Goal: Task Accomplishment & Management: Use online tool/utility

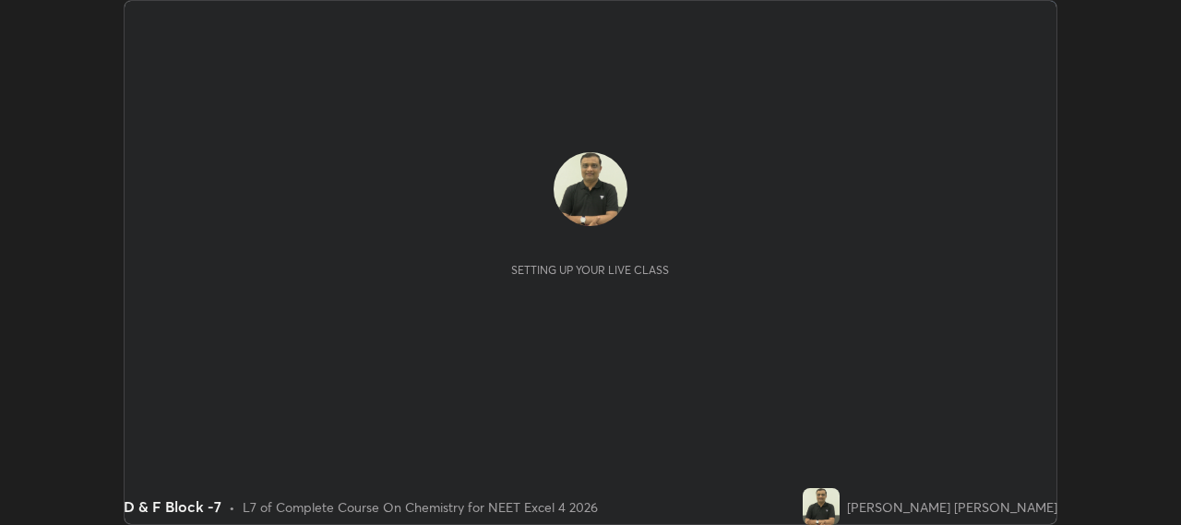
scroll to position [525, 1180]
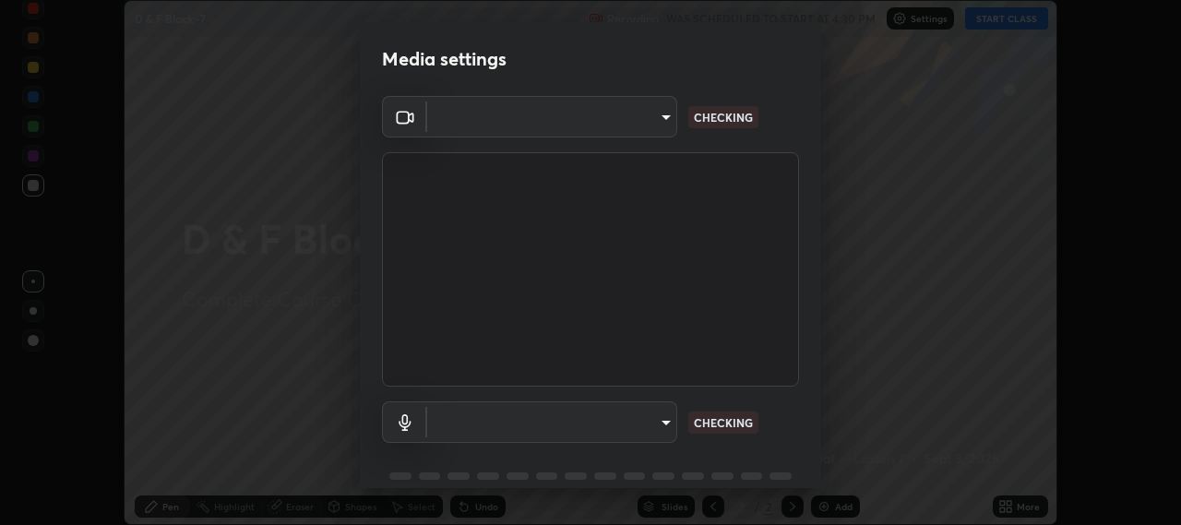
type input "b317e01ce44dabc3be8dd9fbd21c4c94838353ba5ba3926cf423050bf086703d"
type input "c3919e96a5ab5b599c6855178749ec7a7a8a003fead2dd7e2b47559334d8e3b5"
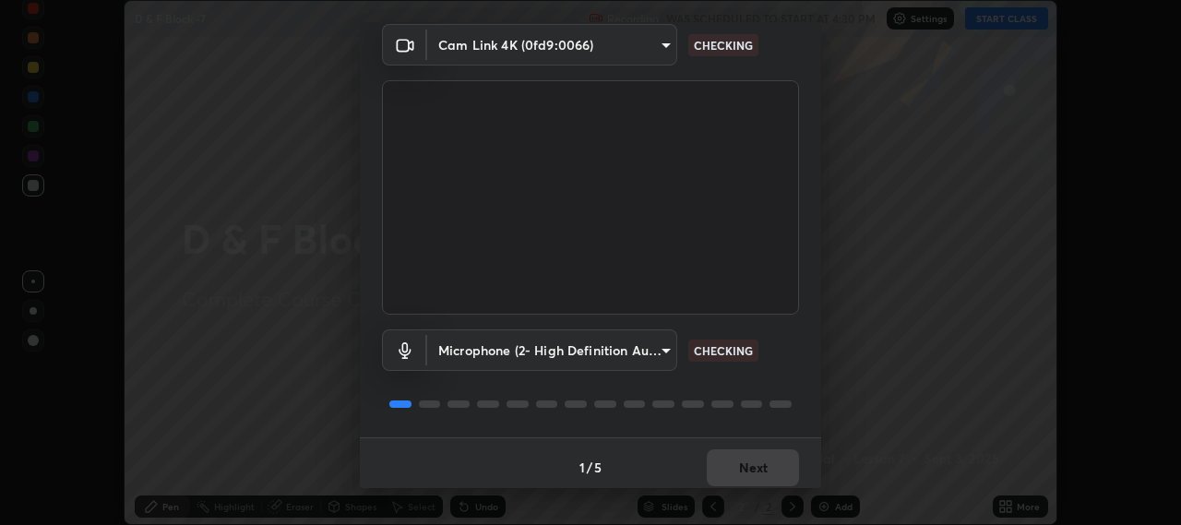
scroll to position [80, 0]
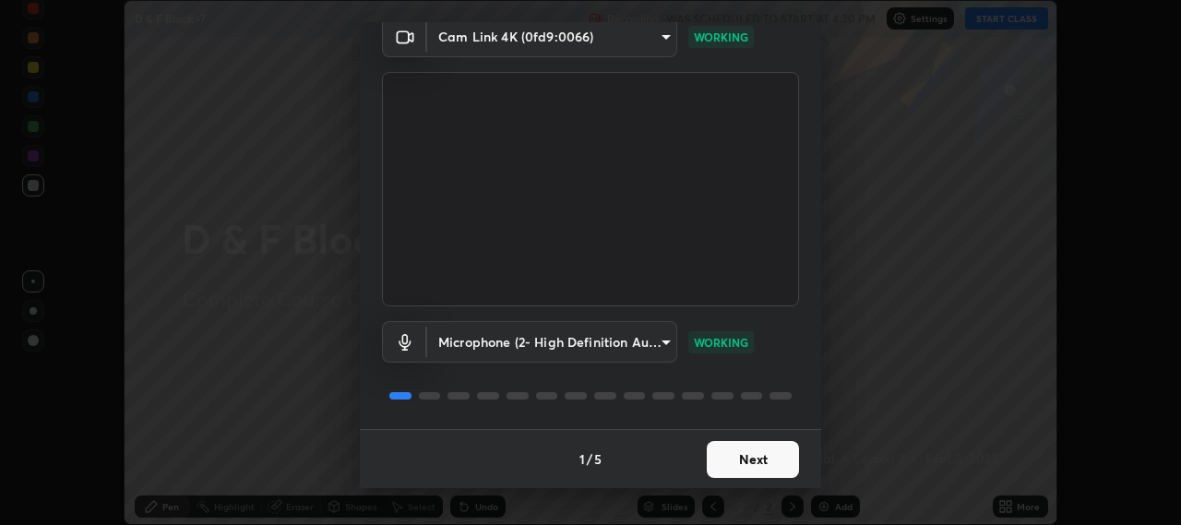
click at [726, 465] on button "Next" at bounding box center [753, 459] width 92 height 37
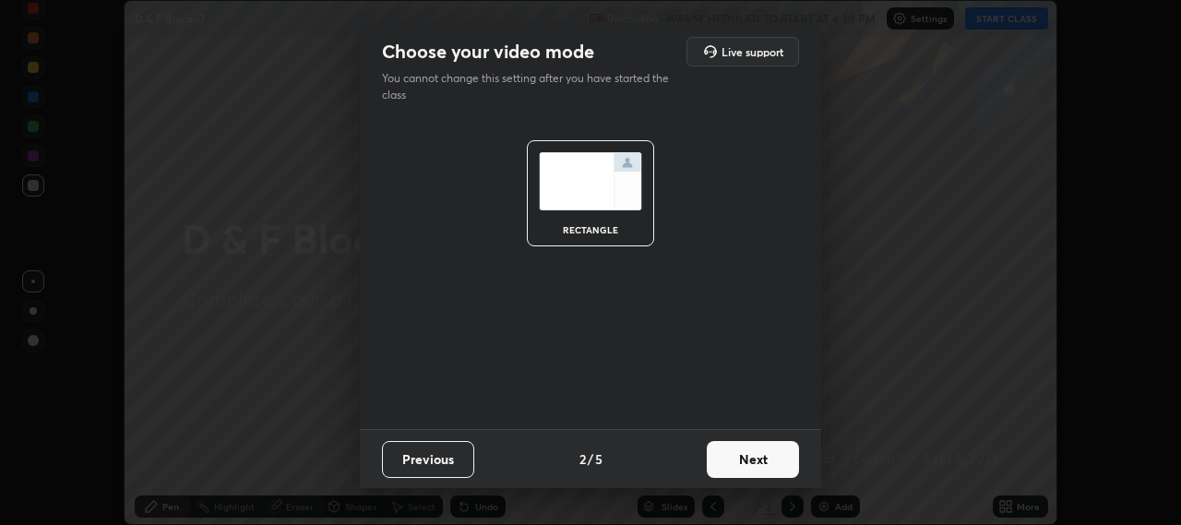
scroll to position [0, 0]
click at [732, 452] on button "Next" at bounding box center [753, 459] width 92 height 37
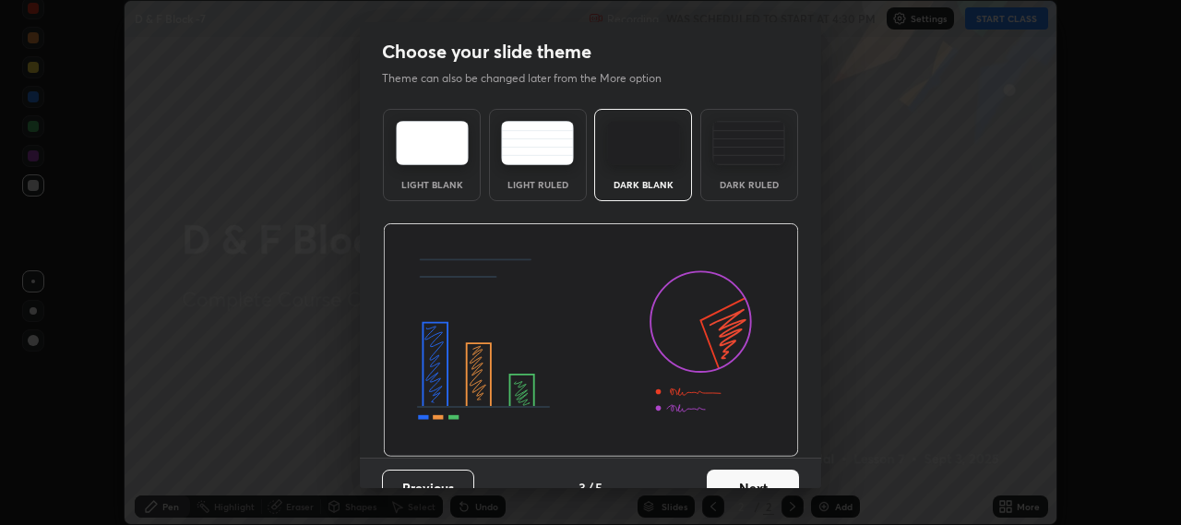
click at [739, 476] on button "Next" at bounding box center [753, 488] width 92 height 37
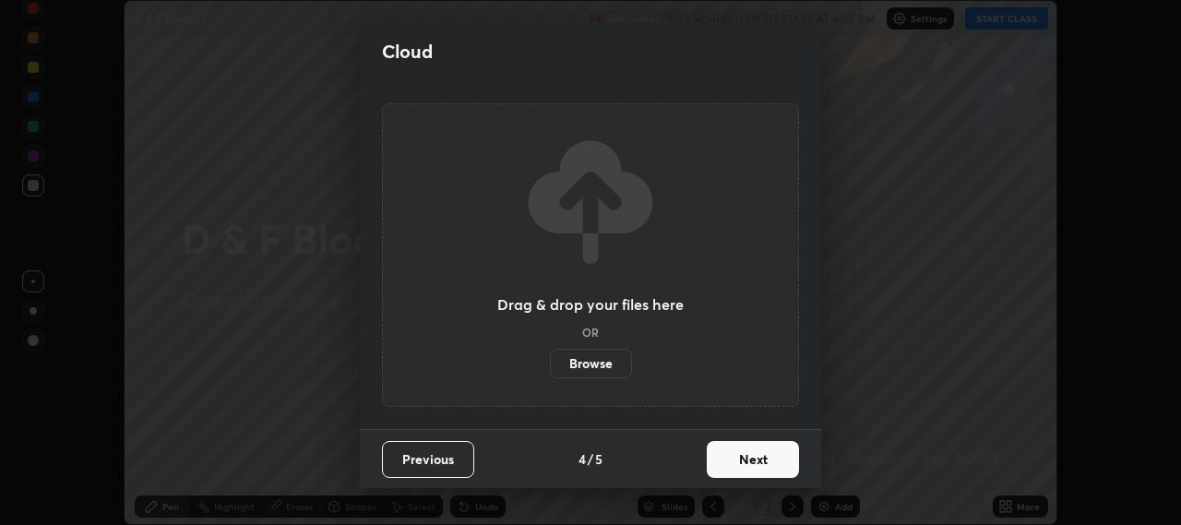
click at [742, 458] on button "Next" at bounding box center [753, 459] width 92 height 37
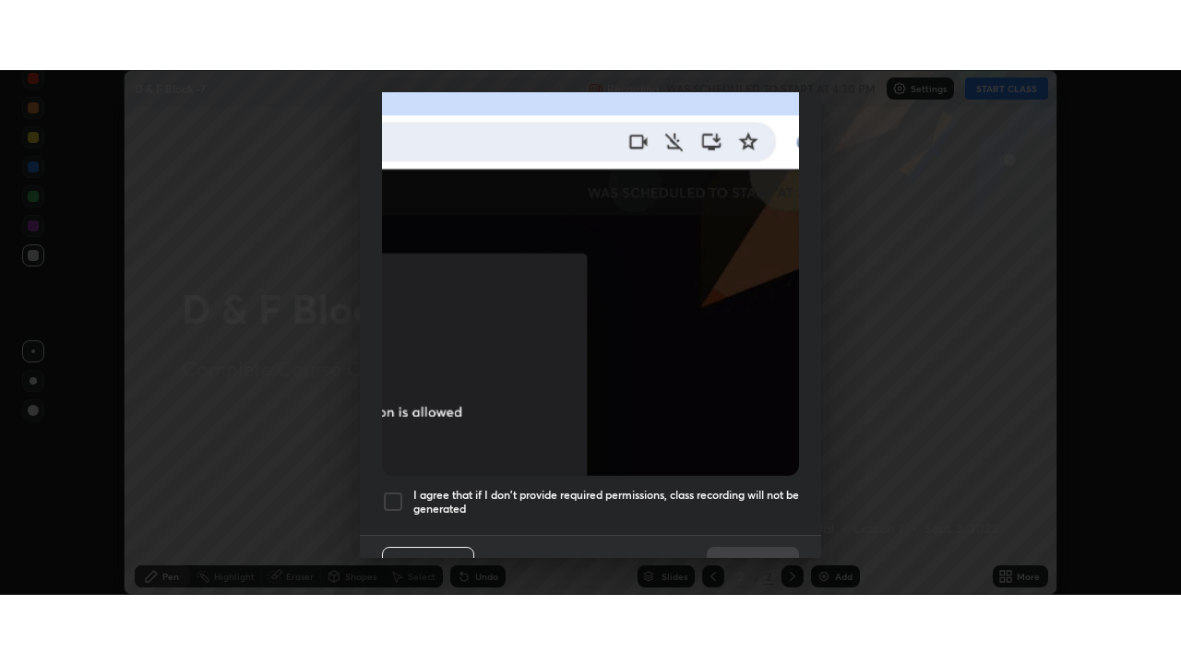
scroll to position [457, 0]
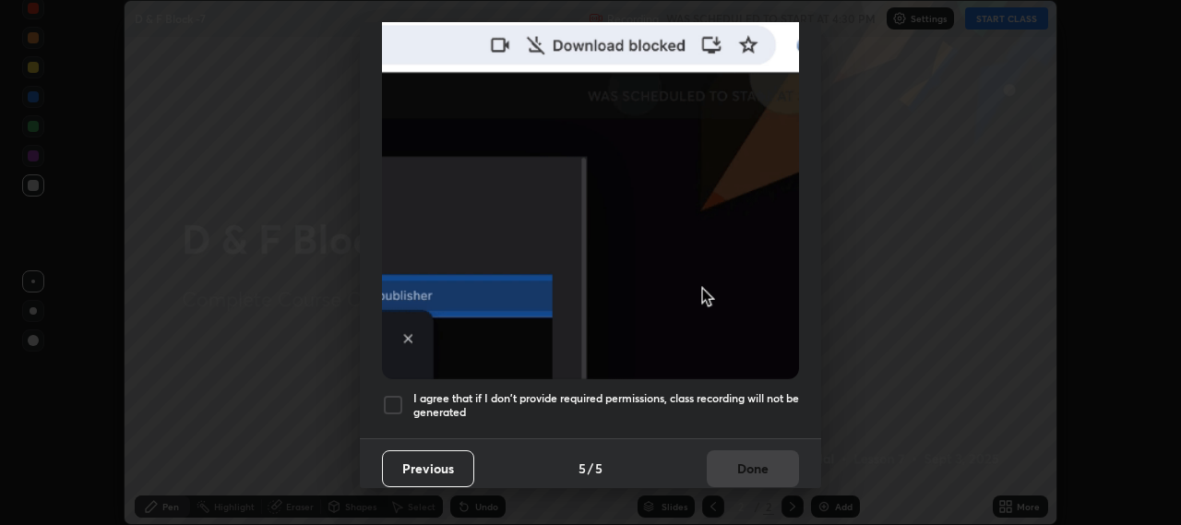
click at [383, 394] on div at bounding box center [393, 405] width 22 height 22
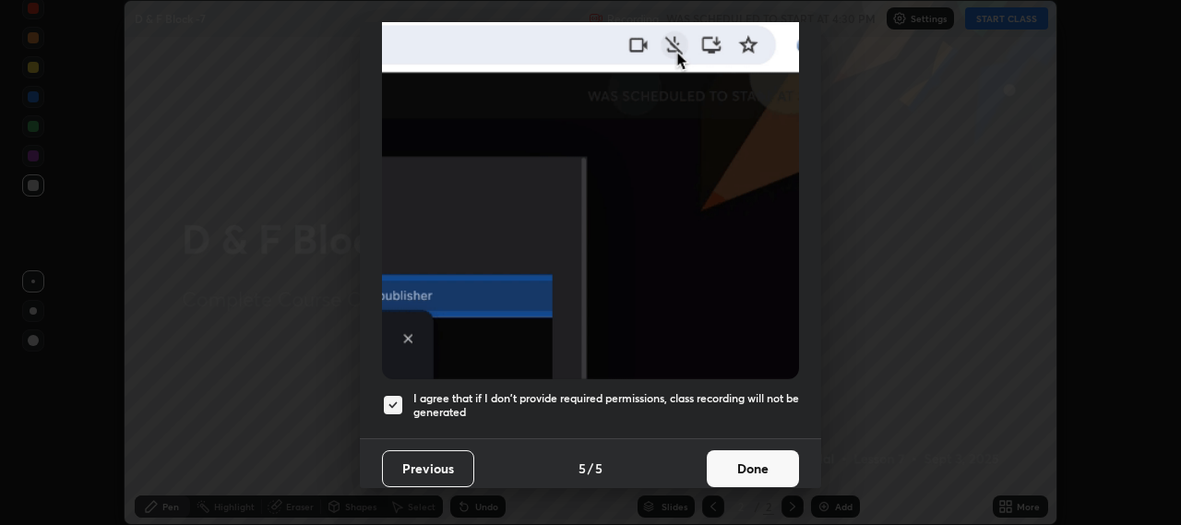
click at [729, 466] on button "Done" at bounding box center [753, 468] width 92 height 37
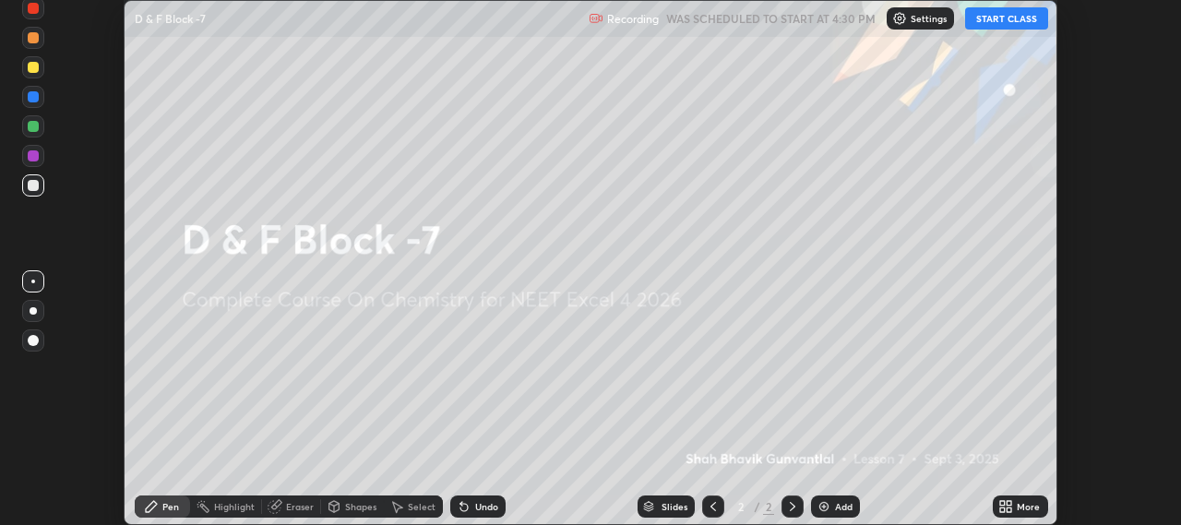
click at [995, 21] on button "START CLASS" at bounding box center [1006, 18] width 83 height 22
click at [837, 507] on div "Add" at bounding box center [844, 506] width 18 height 9
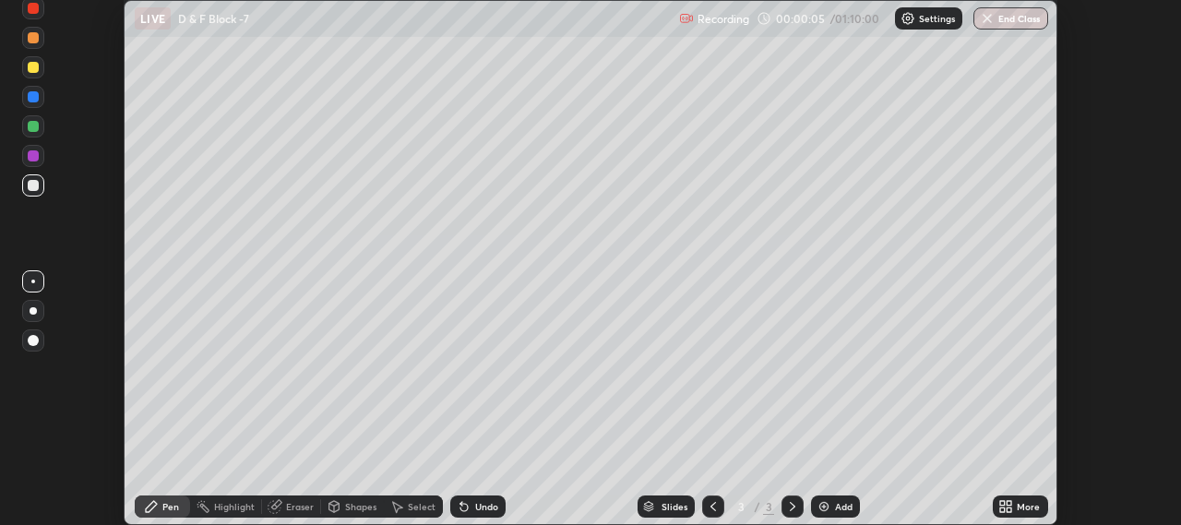
click at [827, 511] on img at bounding box center [823, 506] width 15 height 15
click at [830, 506] on div "Add" at bounding box center [835, 506] width 49 height 22
click at [832, 505] on div "Add" at bounding box center [835, 506] width 49 height 22
click at [835, 503] on div "Add" at bounding box center [844, 506] width 18 height 9
click at [711, 509] on icon at bounding box center [713, 506] width 15 height 15
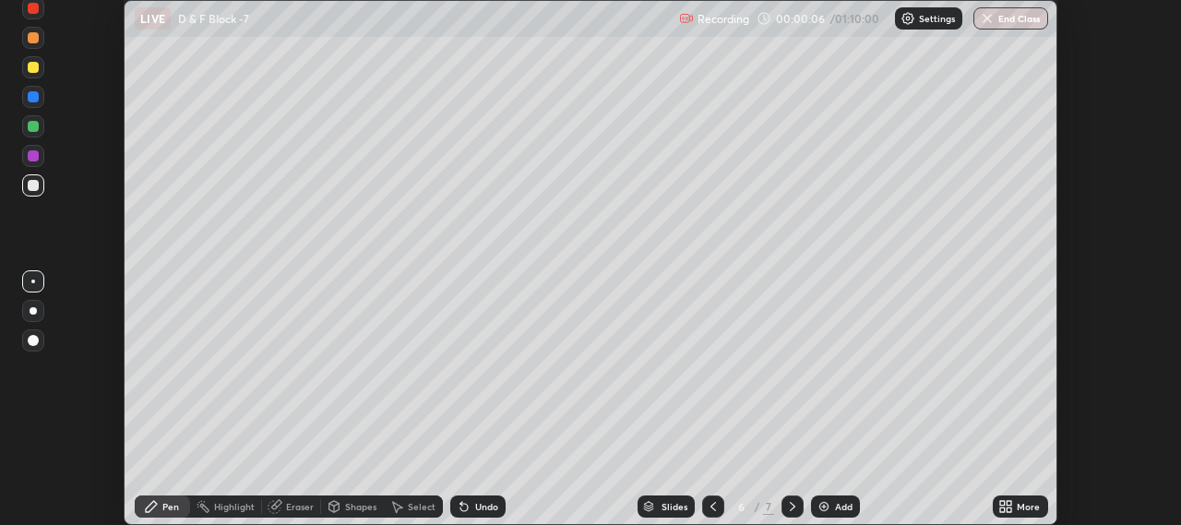
click at [711, 508] on icon at bounding box center [713, 506] width 6 height 9
click at [712, 508] on icon at bounding box center [713, 506] width 6 height 9
click at [711, 506] on icon at bounding box center [713, 506] width 15 height 15
click at [712, 507] on icon at bounding box center [713, 506] width 15 height 15
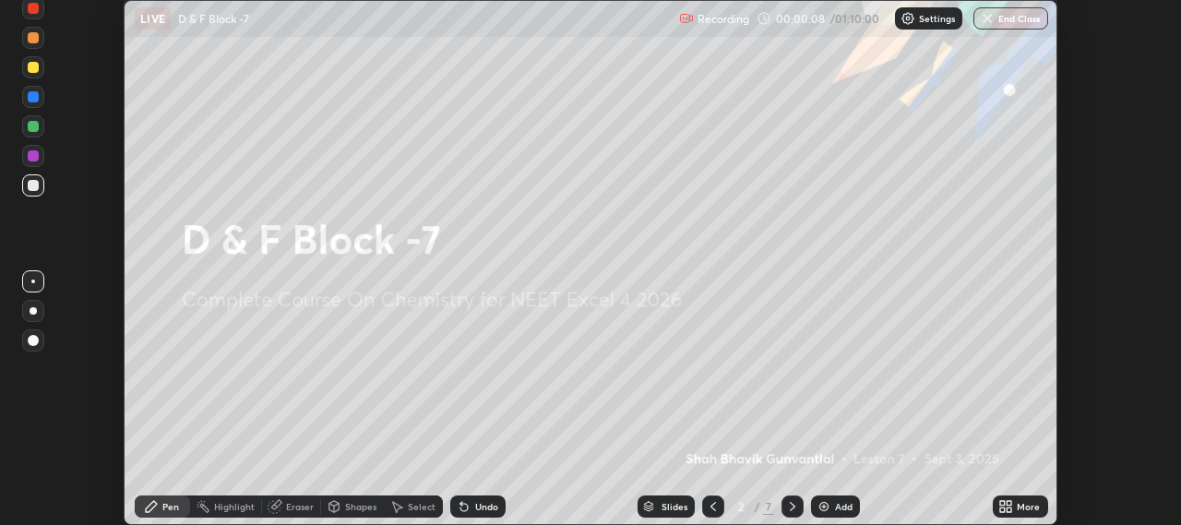
click at [1009, 509] on icon at bounding box center [1009, 509] width 5 height 5
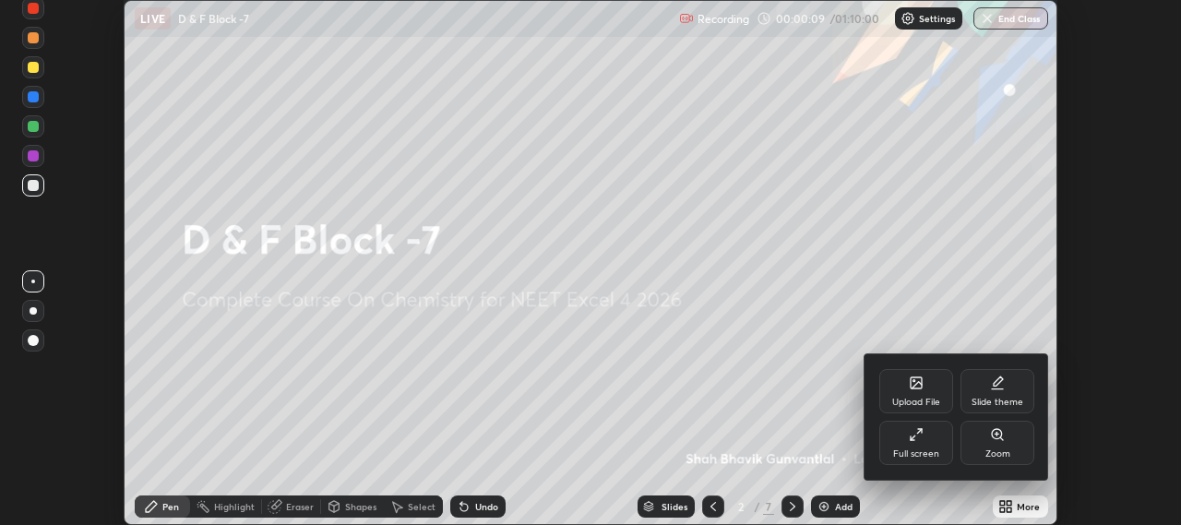
click at [909, 391] on div "Upload File" at bounding box center [916, 391] width 74 height 44
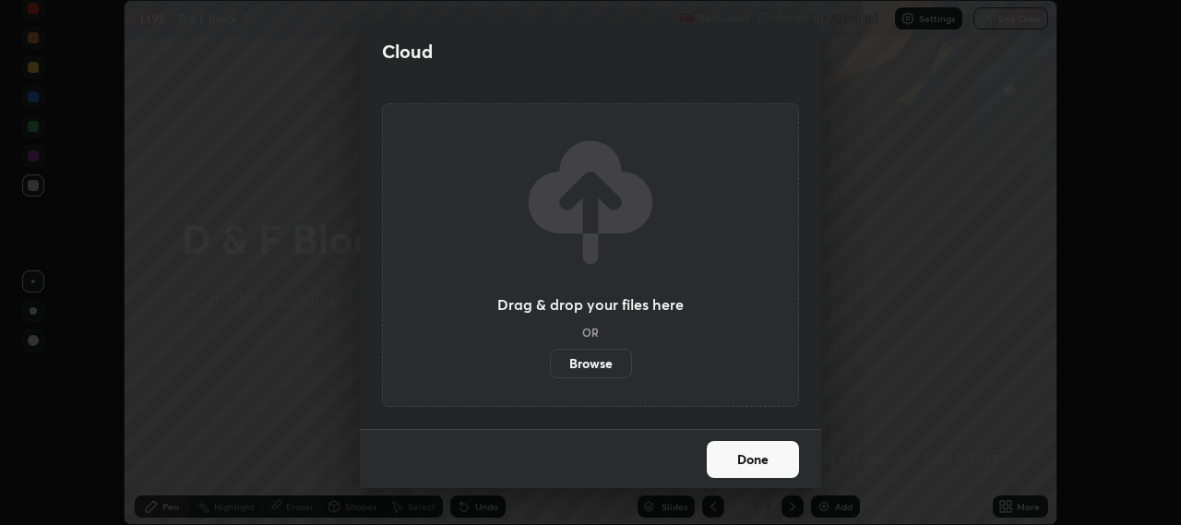
click at [596, 363] on label "Browse" at bounding box center [591, 364] width 82 height 30
click at [550, 363] on input "Browse" at bounding box center [550, 364] width 0 height 30
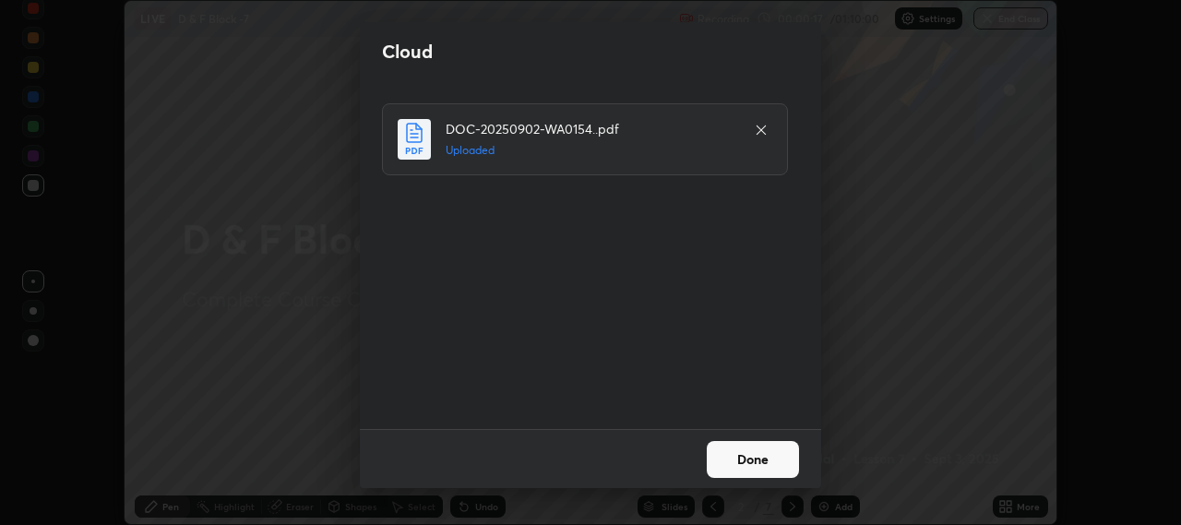
click at [754, 463] on button "Done" at bounding box center [753, 459] width 92 height 37
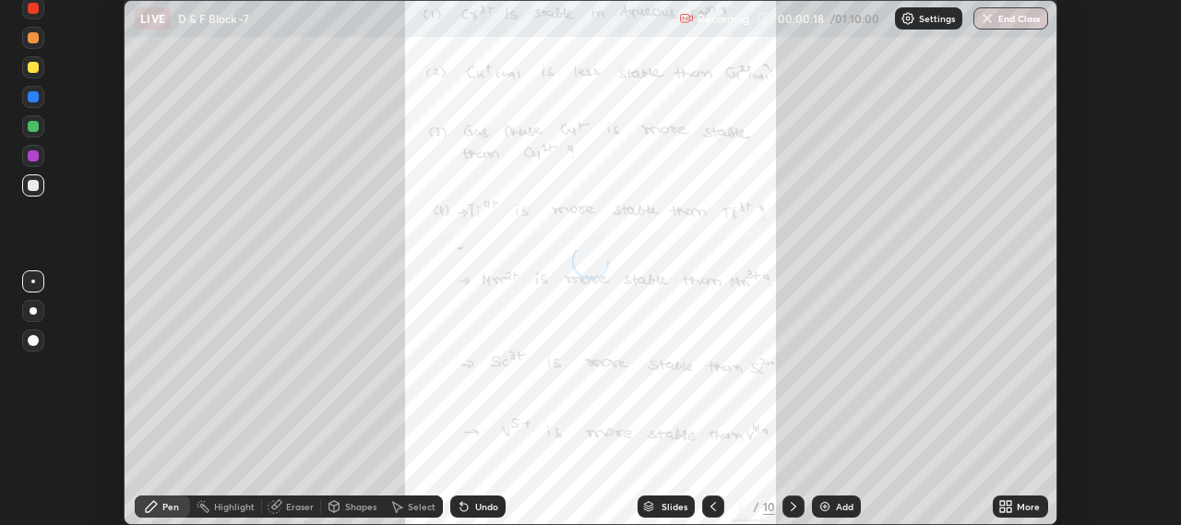
click at [1009, 509] on icon at bounding box center [1009, 509] width 5 height 5
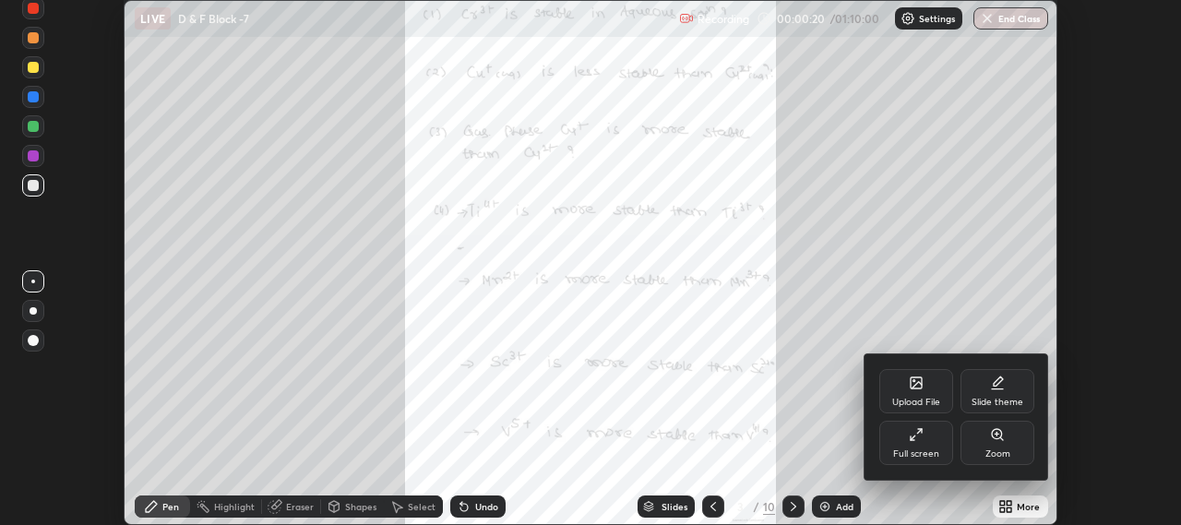
click at [915, 443] on div "Full screen" at bounding box center [916, 443] width 74 height 44
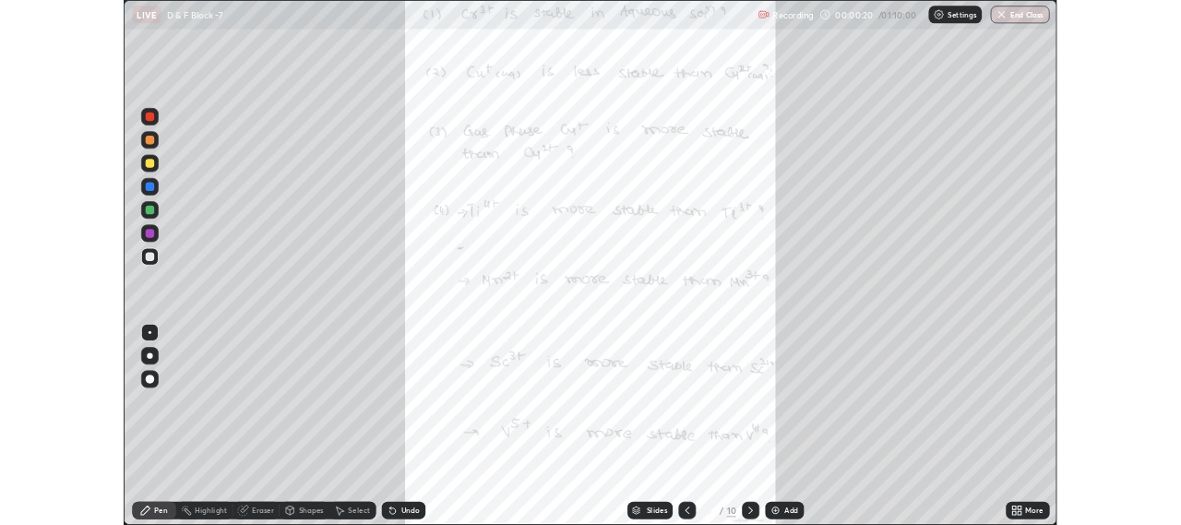
scroll to position [664, 1181]
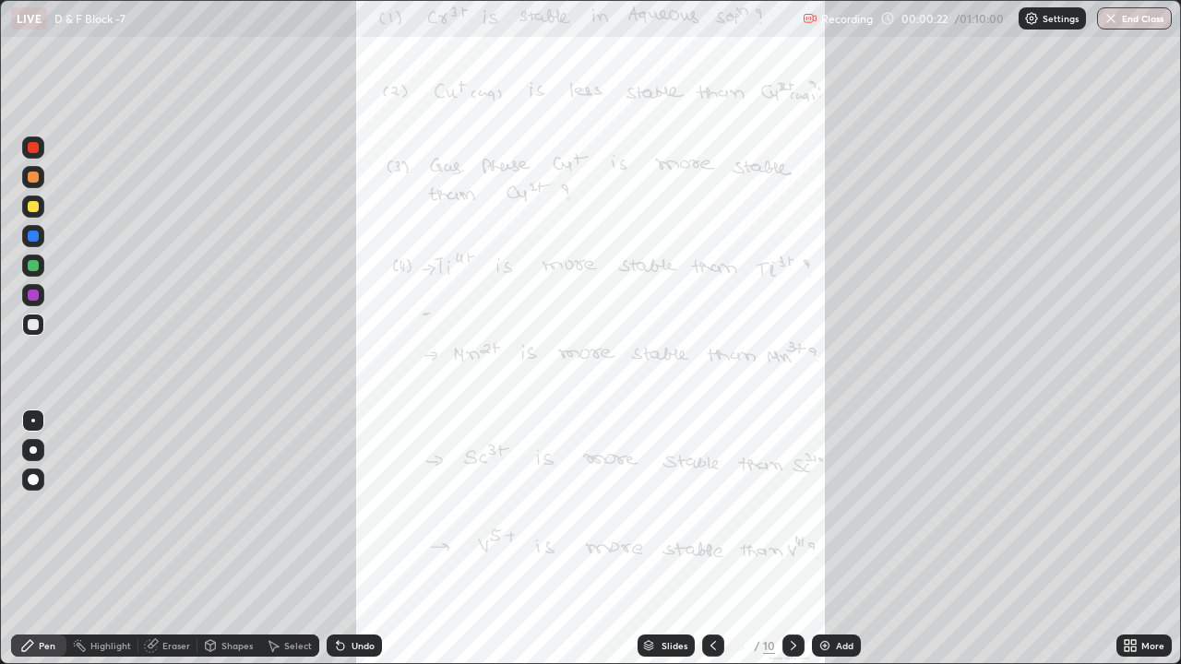
click at [1139, 524] on div "More" at bounding box center [1143, 646] width 55 height 22
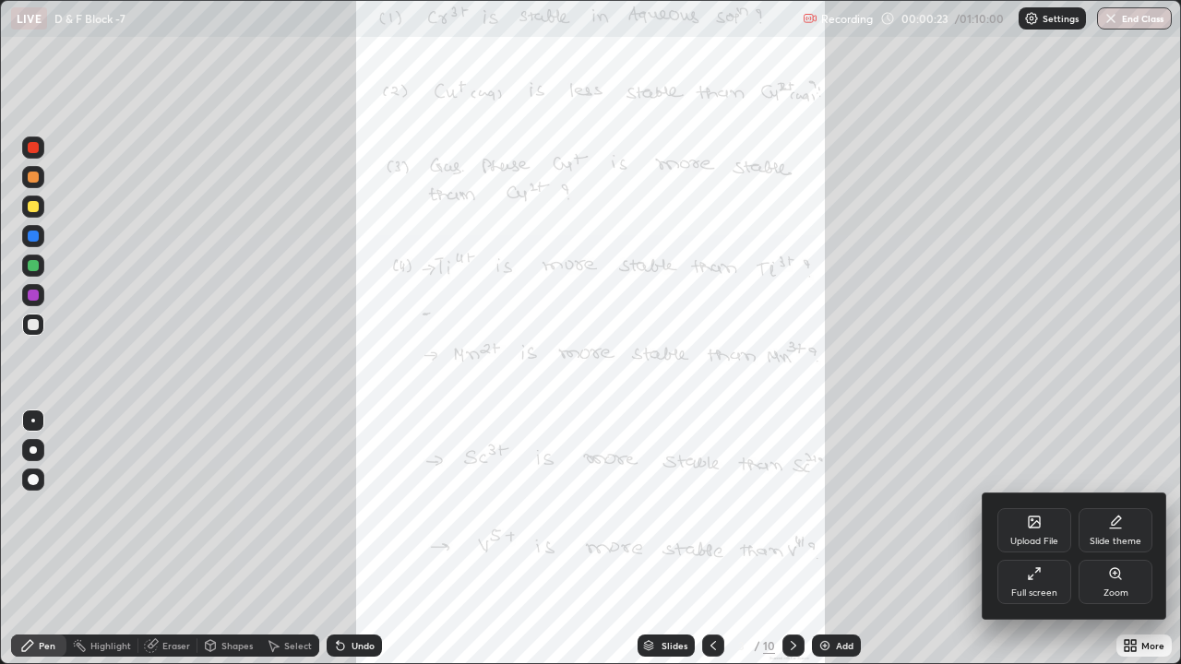
click at [1121, 524] on icon at bounding box center [1115, 573] width 15 height 15
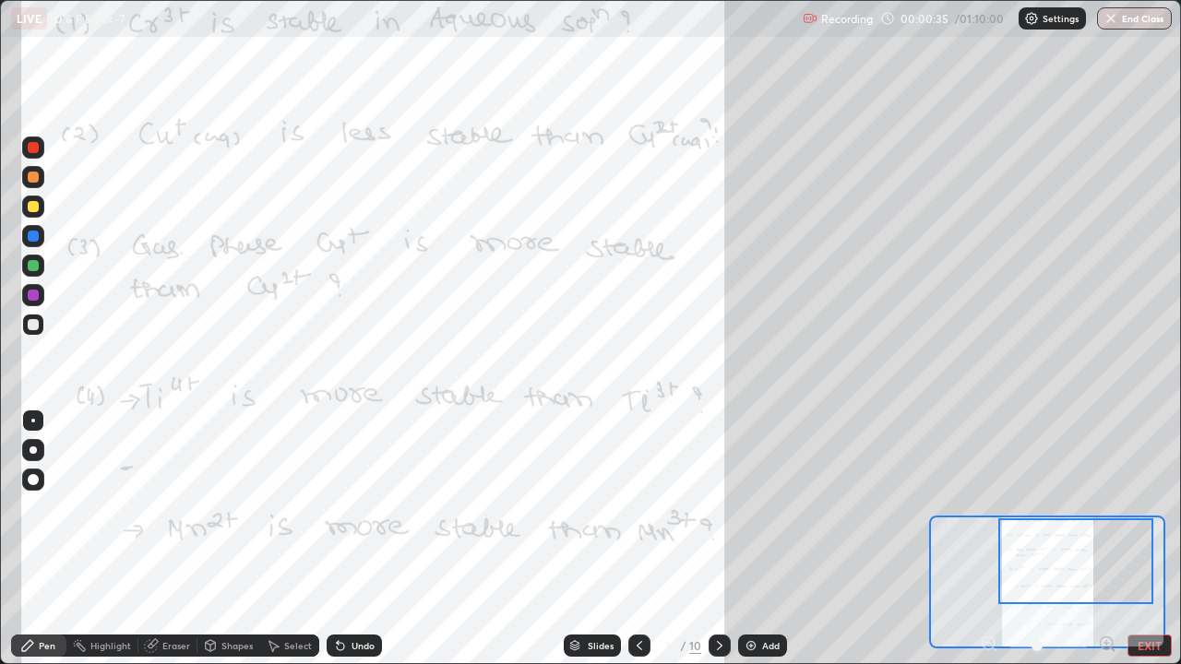
click at [28, 269] on div at bounding box center [33, 266] width 22 height 22
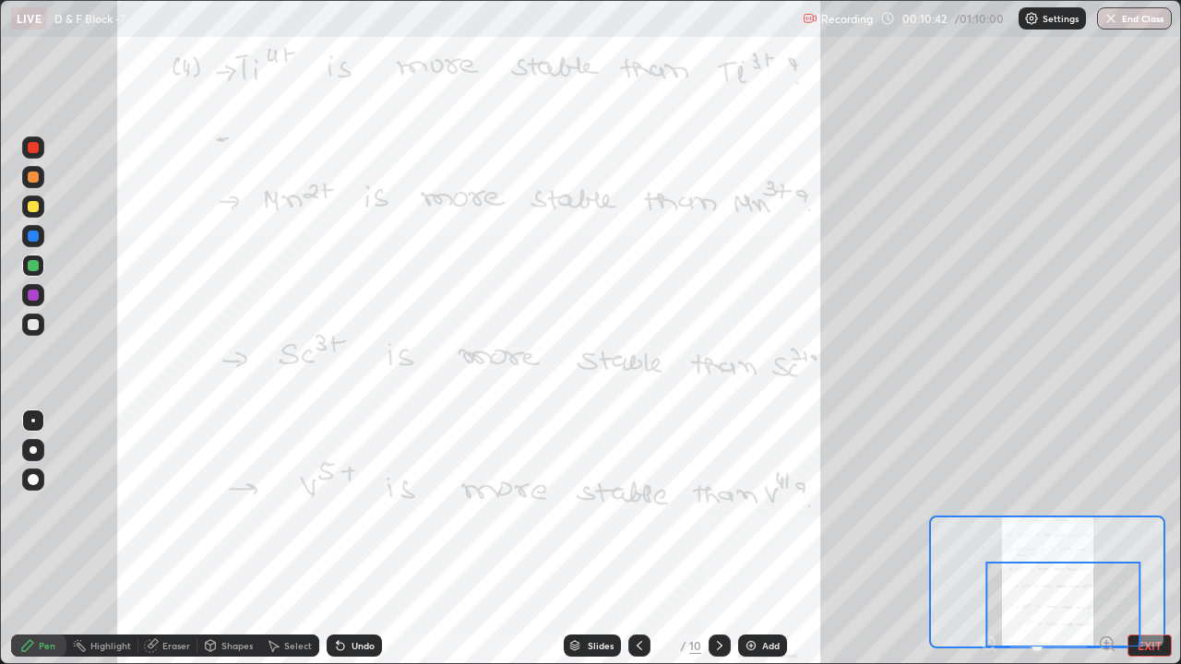
click at [718, 524] on icon at bounding box center [719, 645] width 15 height 15
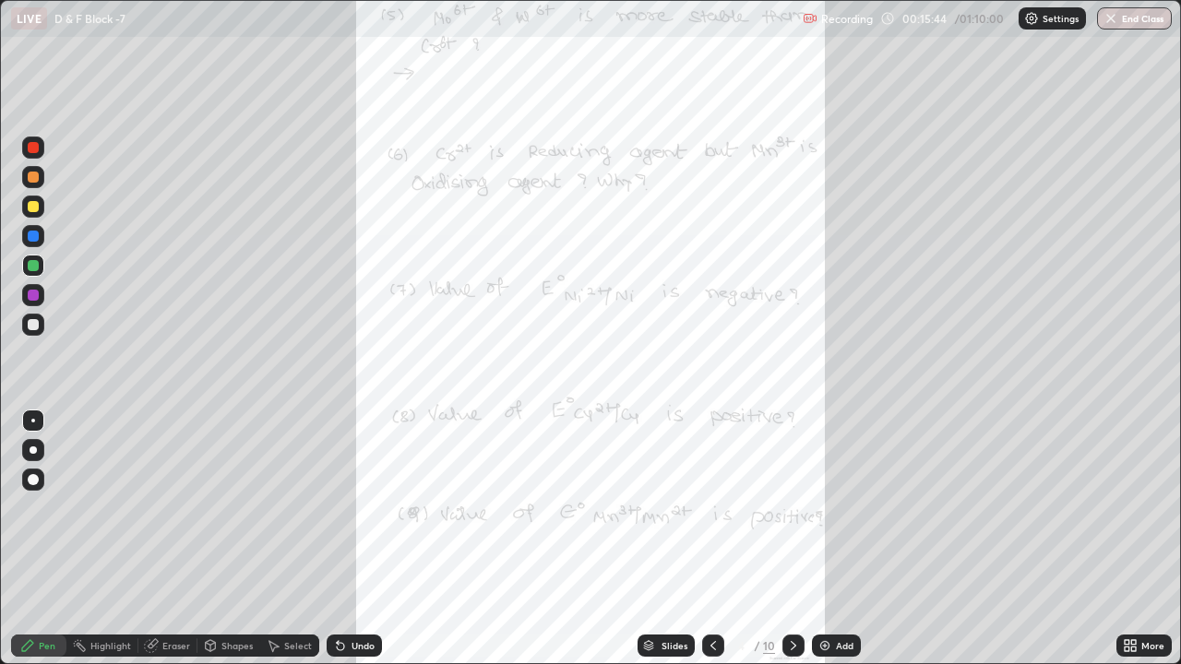
click at [1130, 524] on icon at bounding box center [1130, 645] width 15 height 15
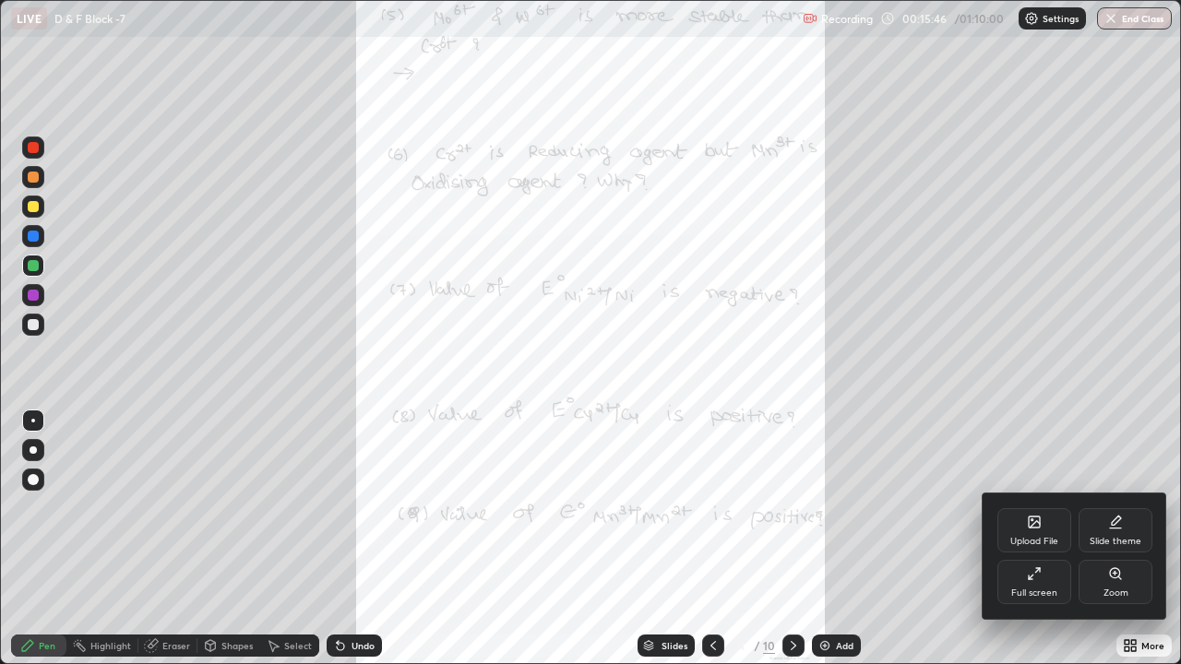
click at [1037, 524] on icon at bounding box center [1034, 522] width 11 height 11
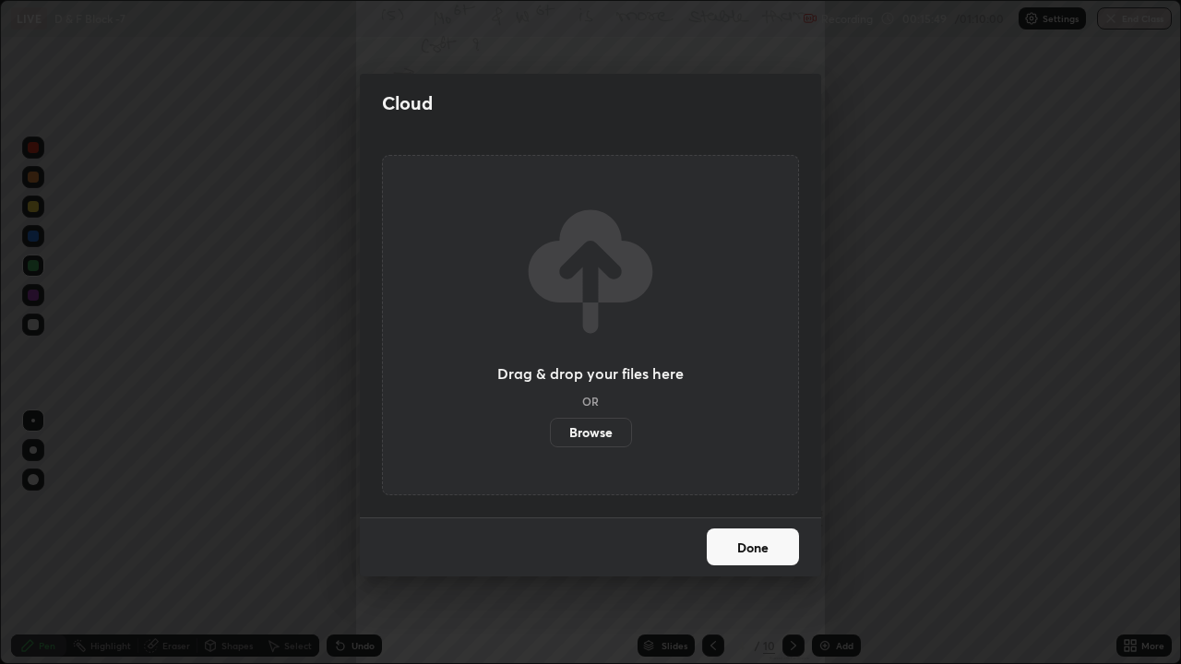
click at [584, 437] on label "Browse" at bounding box center [591, 433] width 82 height 30
click at [550, 437] on input "Browse" at bounding box center [550, 433] width 0 height 30
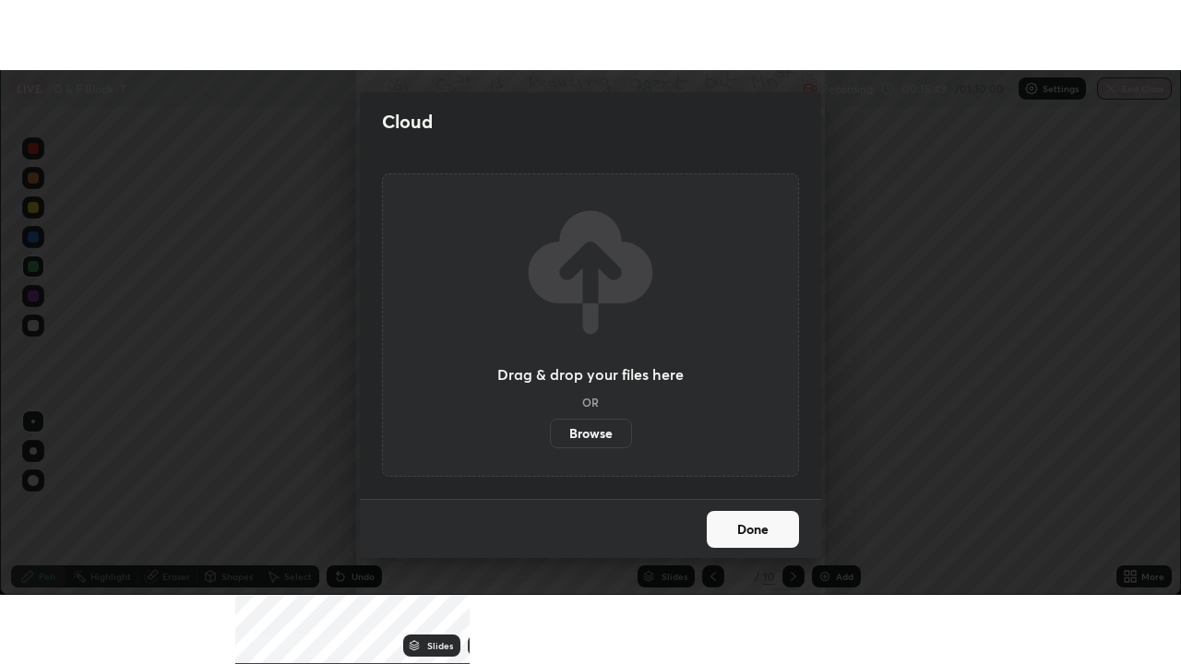
scroll to position [91727, 91071]
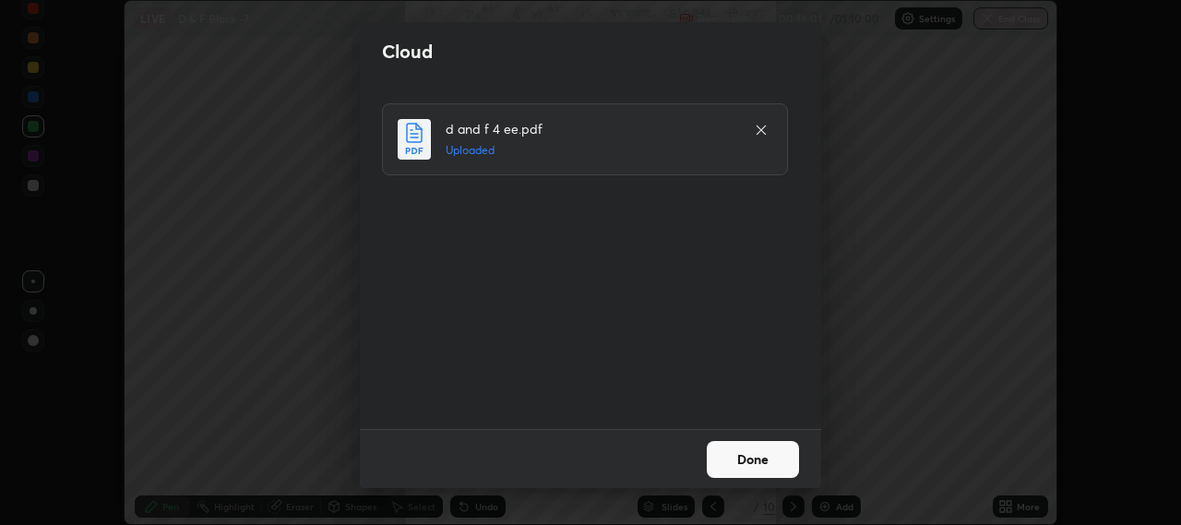
click at [735, 464] on button "Done" at bounding box center [753, 459] width 92 height 37
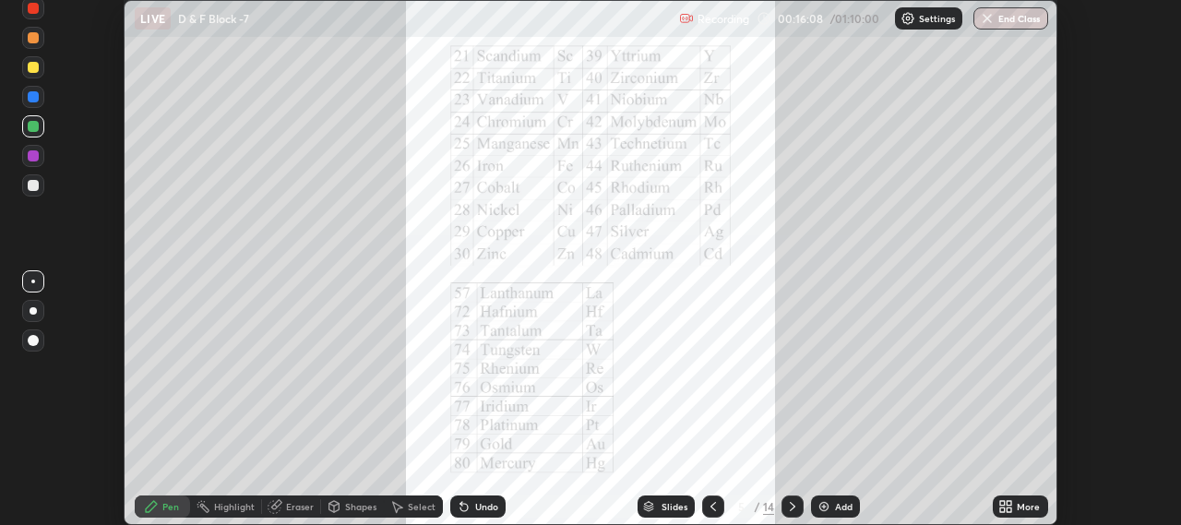
click at [1009, 509] on icon at bounding box center [1009, 509] width 5 height 5
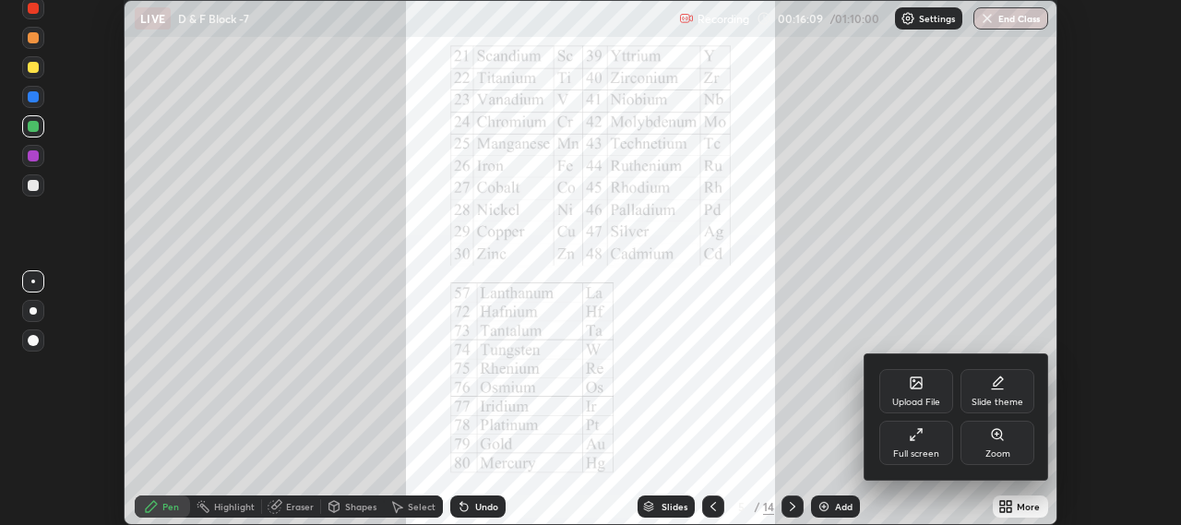
click at [919, 439] on icon at bounding box center [916, 434] width 15 height 15
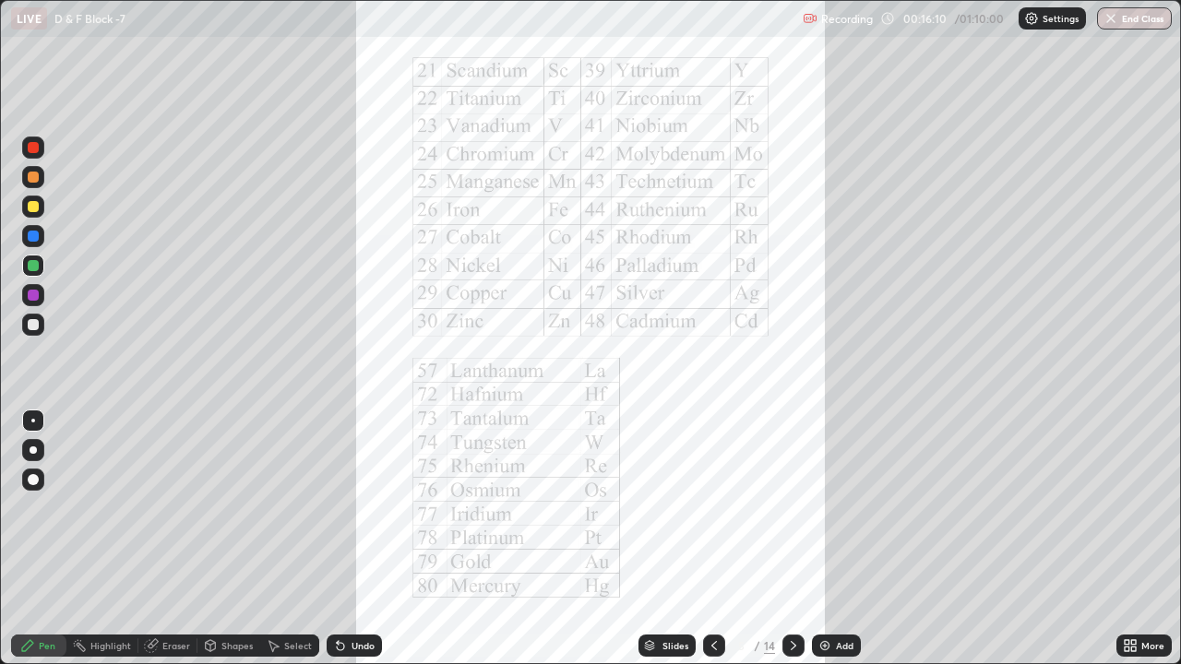
click at [1131, 524] on icon at bounding box center [1133, 642] width 5 height 5
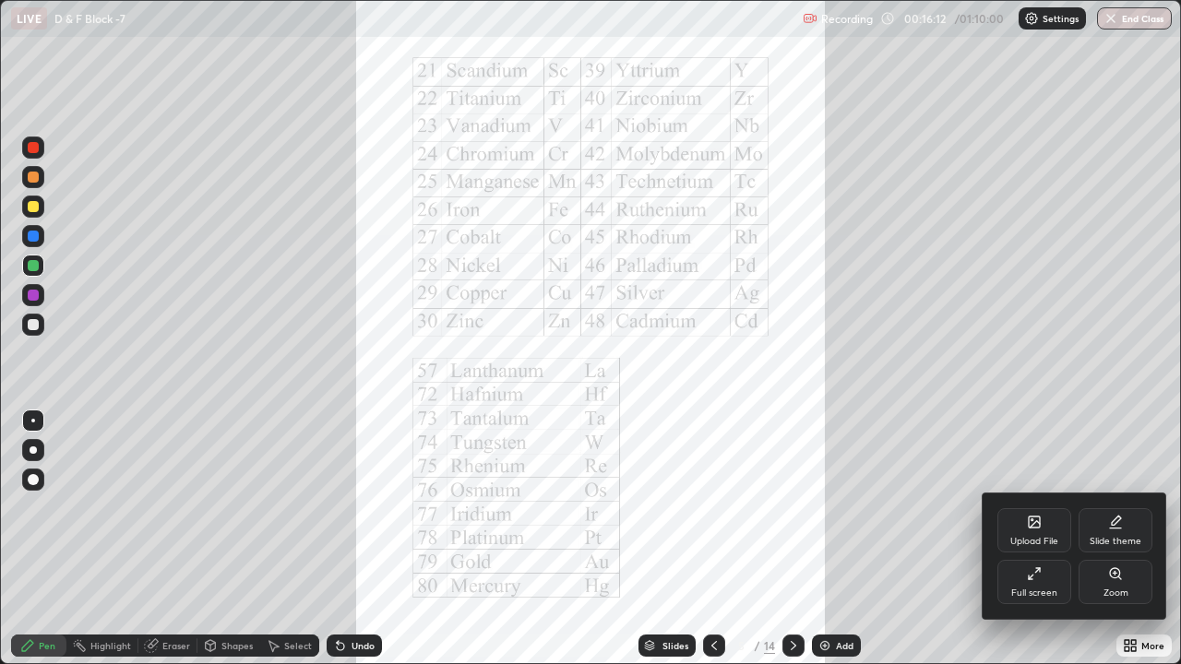
click at [1119, 524] on icon at bounding box center [1115, 573] width 15 height 15
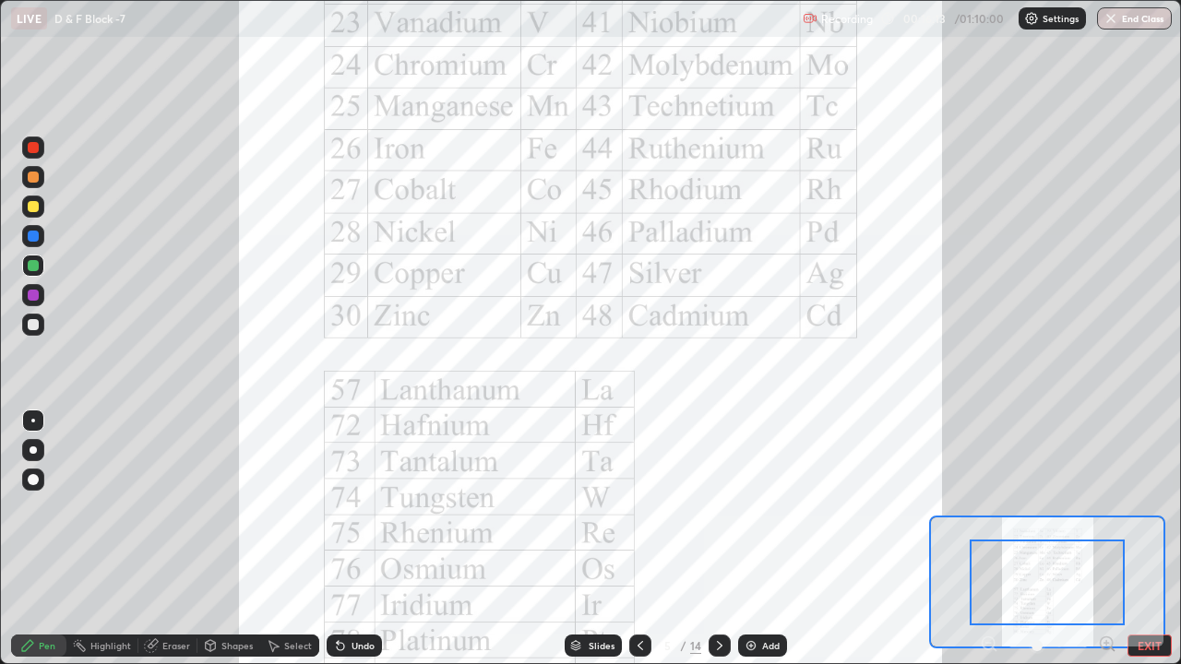
click at [717, 524] on icon at bounding box center [719, 645] width 15 height 15
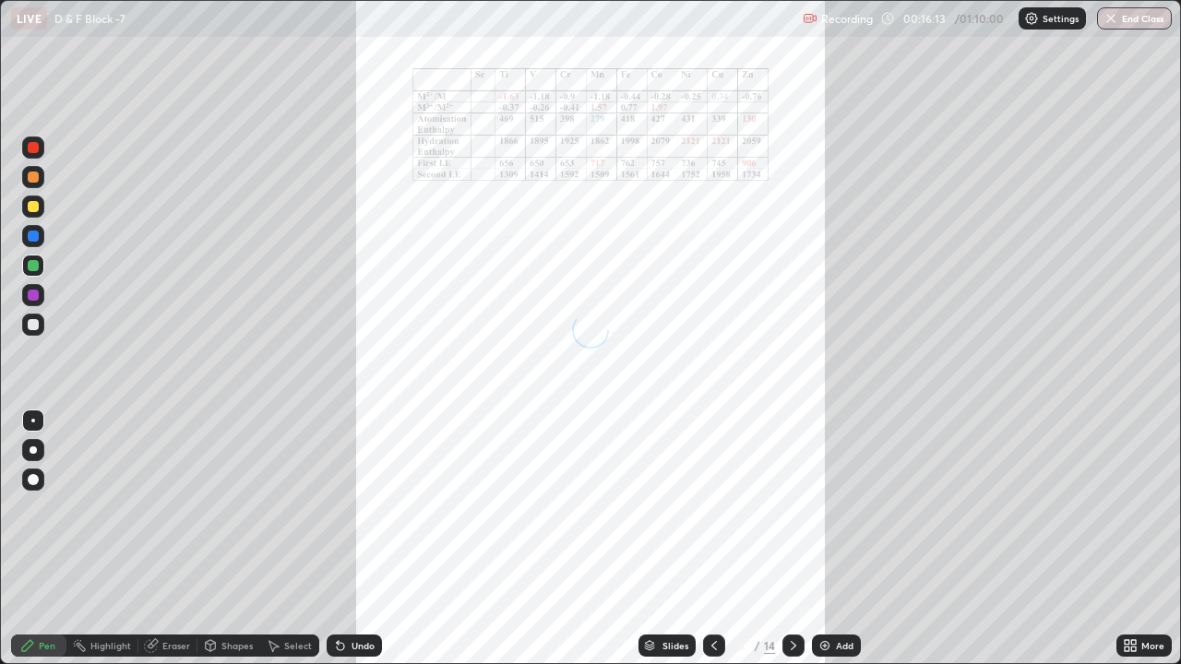
click at [712, 524] on icon at bounding box center [714, 645] width 15 height 15
click at [722, 524] on div at bounding box center [714, 646] width 22 height 22
click at [719, 524] on icon at bounding box center [714, 645] width 15 height 15
click at [790, 524] on icon at bounding box center [793, 645] width 15 height 15
click at [792, 524] on icon at bounding box center [793, 645] width 15 height 15
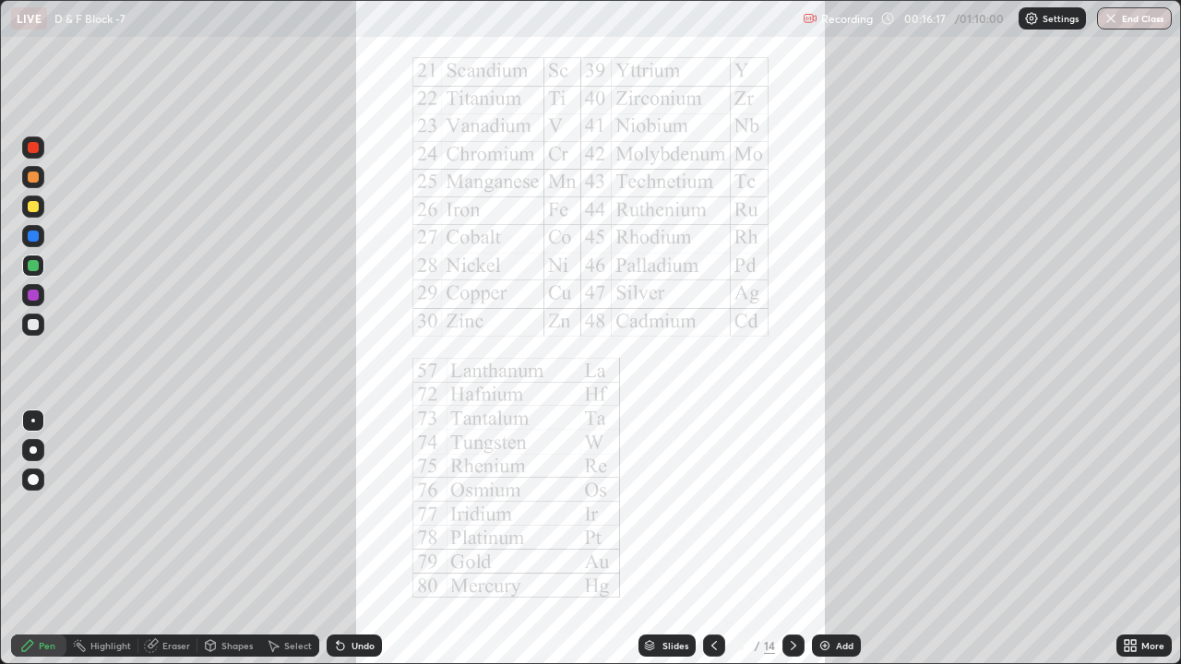
click at [793, 524] on icon at bounding box center [793, 645] width 15 height 15
click at [795, 524] on icon at bounding box center [793, 645] width 15 height 15
click at [709, 524] on div at bounding box center [714, 646] width 22 height 22
click at [713, 524] on icon at bounding box center [714, 645] width 15 height 15
click at [710, 524] on icon at bounding box center [714, 645] width 15 height 15
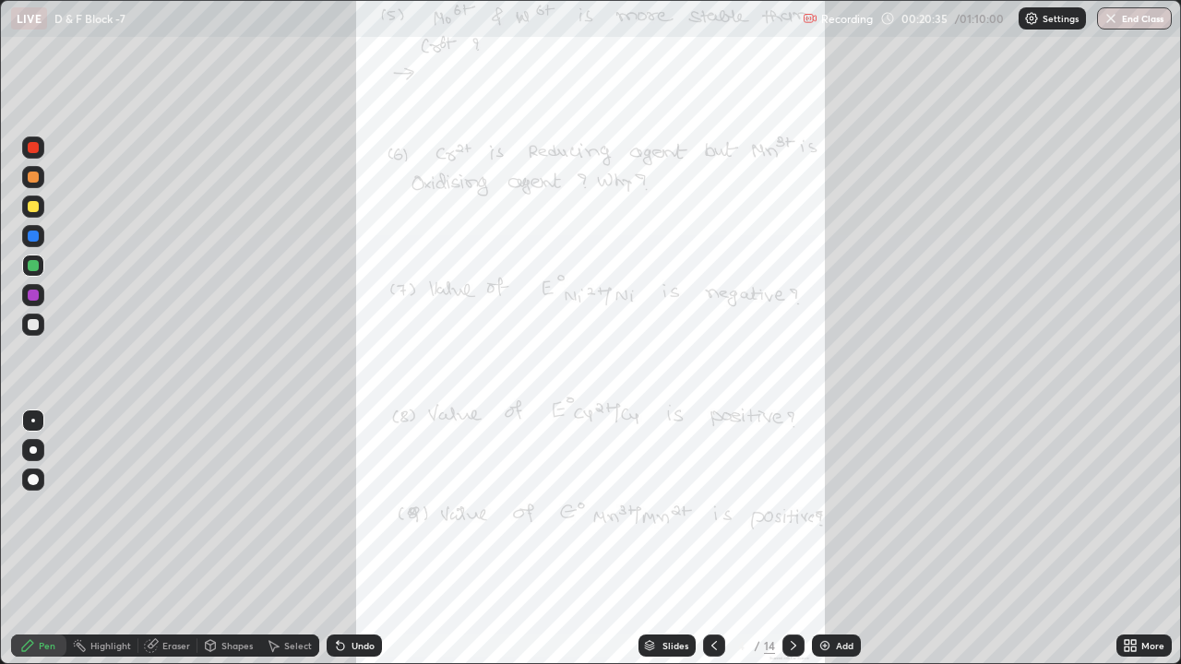
click at [712, 524] on icon at bounding box center [714, 645] width 15 height 15
click at [790, 524] on icon at bounding box center [793, 645] width 15 height 15
click at [793, 524] on icon at bounding box center [794, 645] width 6 height 9
click at [793, 524] on icon at bounding box center [793, 645] width 15 height 15
click at [792, 524] on icon at bounding box center [793, 645] width 15 height 15
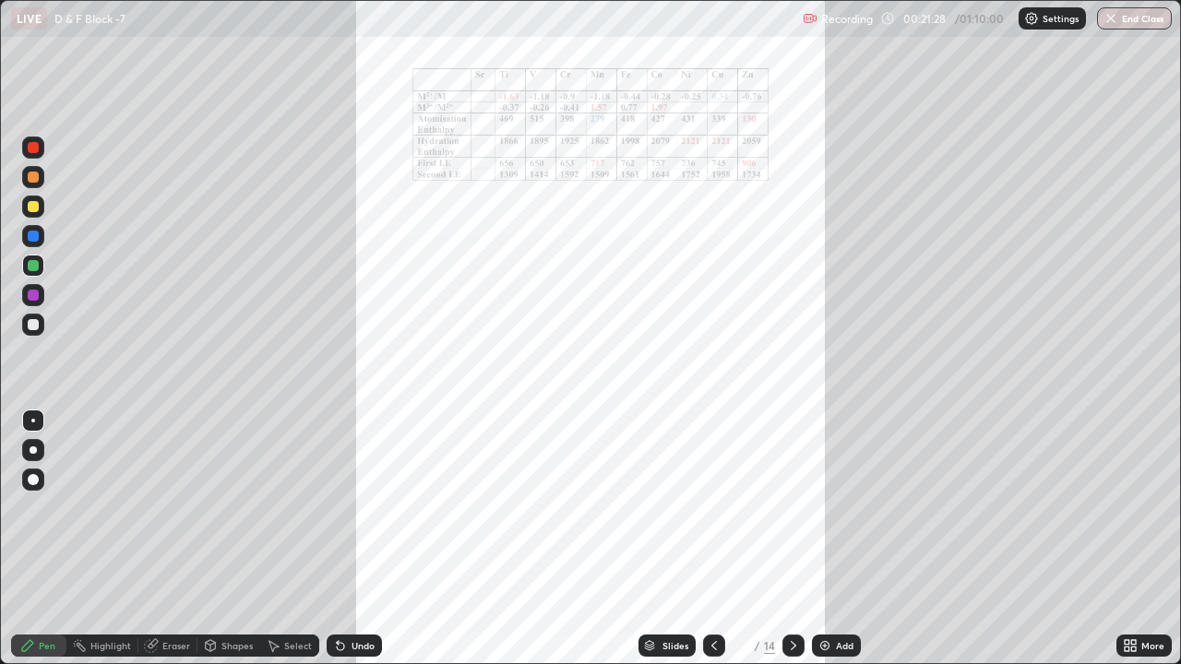
click at [783, 524] on div at bounding box center [793, 646] width 22 height 22
click at [791, 524] on icon at bounding box center [793, 645] width 15 height 15
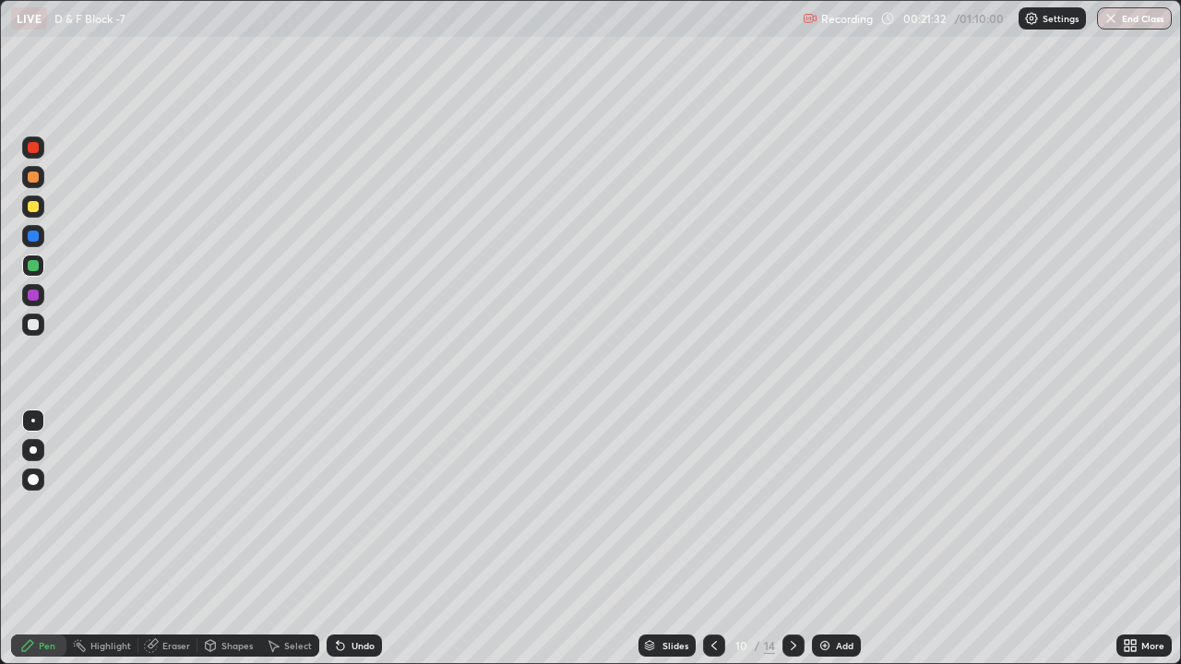
click at [714, 524] on icon at bounding box center [714, 645] width 6 height 9
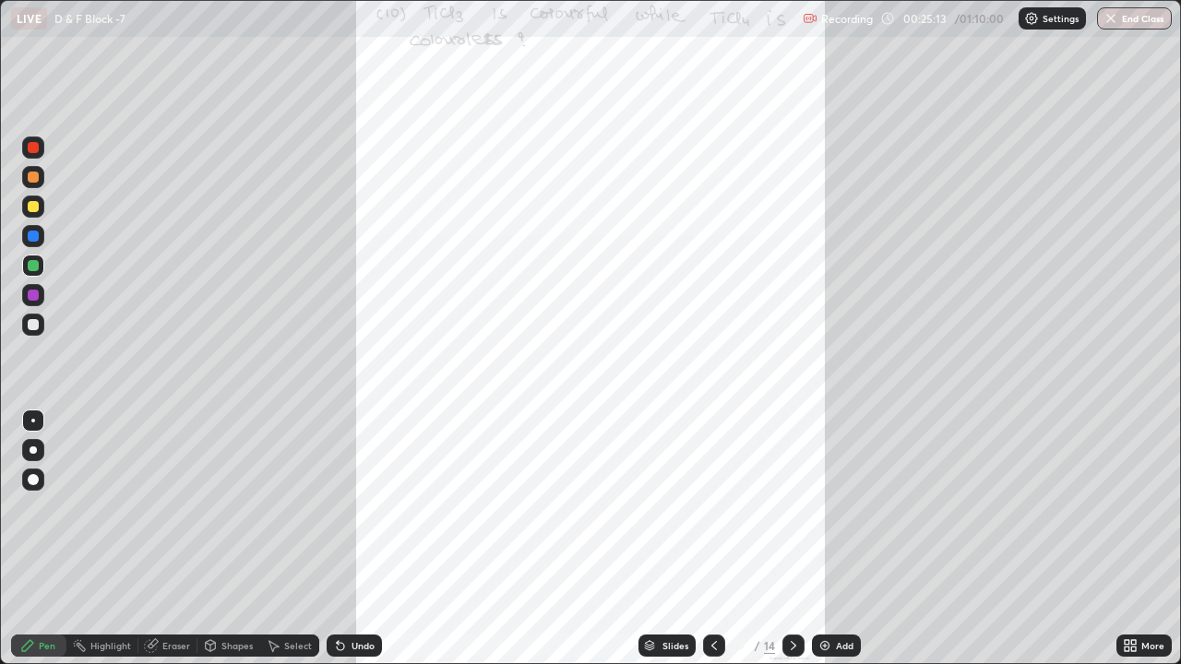
click at [792, 524] on icon at bounding box center [793, 645] width 15 height 15
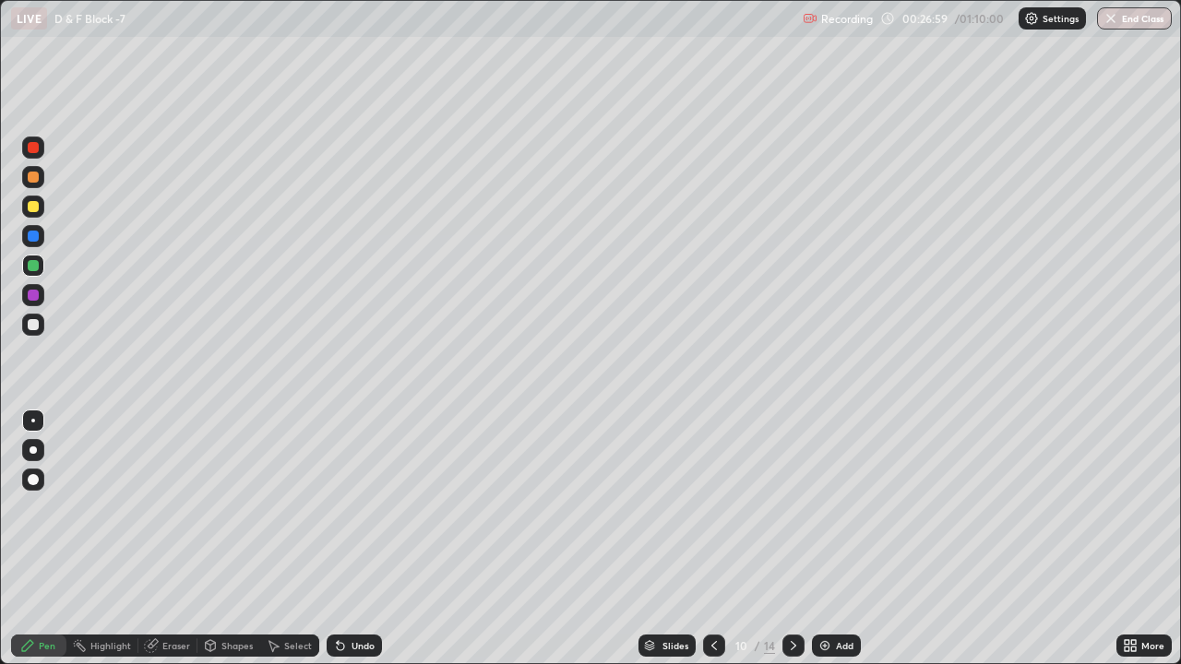
click at [36, 207] on div at bounding box center [33, 206] width 11 height 11
click at [791, 524] on icon at bounding box center [794, 645] width 6 height 9
click at [711, 524] on icon at bounding box center [714, 645] width 15 height 15
click at [792, 524] on icon at bounding box center [793, 645] width 15 height 15
click at [26, 236] on div at bounding box center [33, 236] width 22 height 22
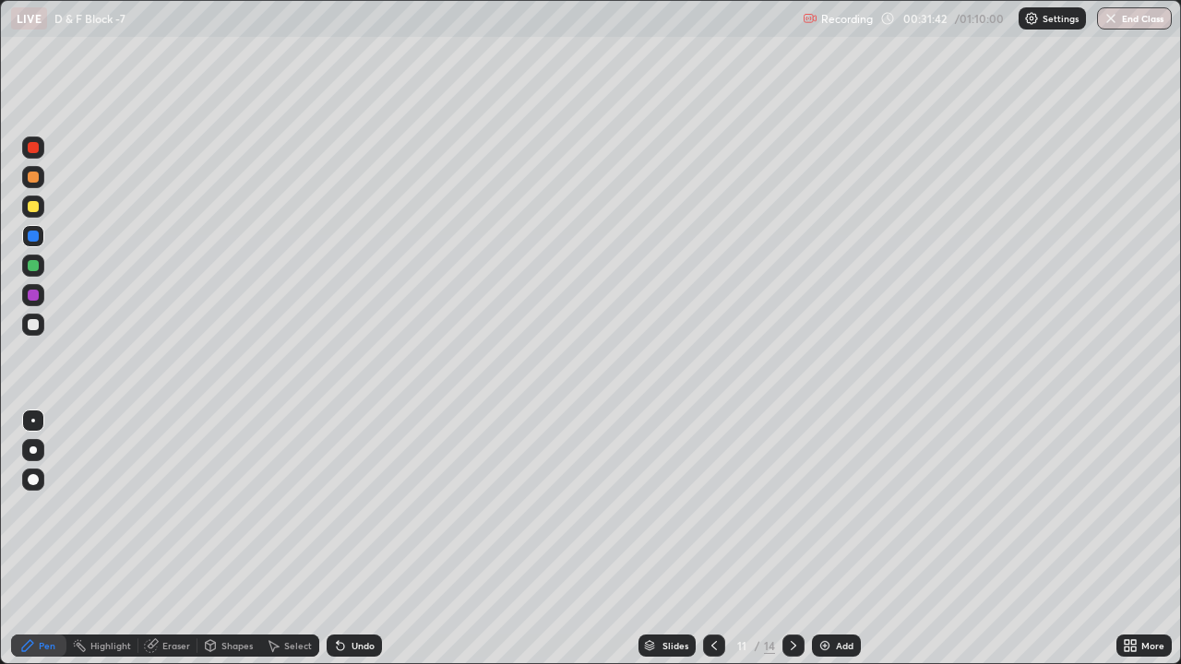
click at [38, 268] on div at bounding box center [33, 265] width 11 height 11
click at [30, 323] on div at bounding box center [33, 324] width 11 height 11
click at [34, 274] on div at bounding box center [33, 266] width 22 height 22
click at [31, 298] on div at bounding box center [33, 295] width 11 height 11
click at [30, 206] on div at bounding box center [33, 206] width 11 height 11
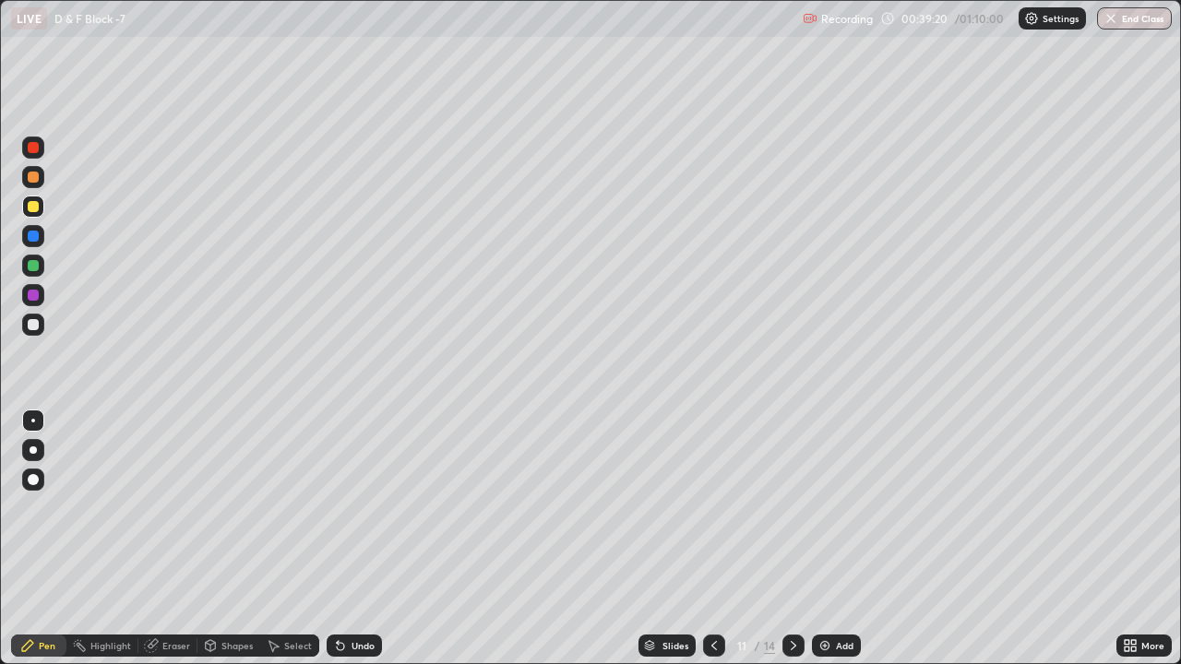
click at [792, 524] on icon at bounding box center [793, 645] width 15 height 15
click at [712, 524] on icon at bounding box center [714, 645] width 6 height 9
click at [792, 524] on icon at bounding box center [793, 645] width 15 height 15
click at [31, 295] on div at bounding box center [33, 295] width 11 height 11
click at [30, 264] on div at bounding box center [33, 265] width 11 height 11
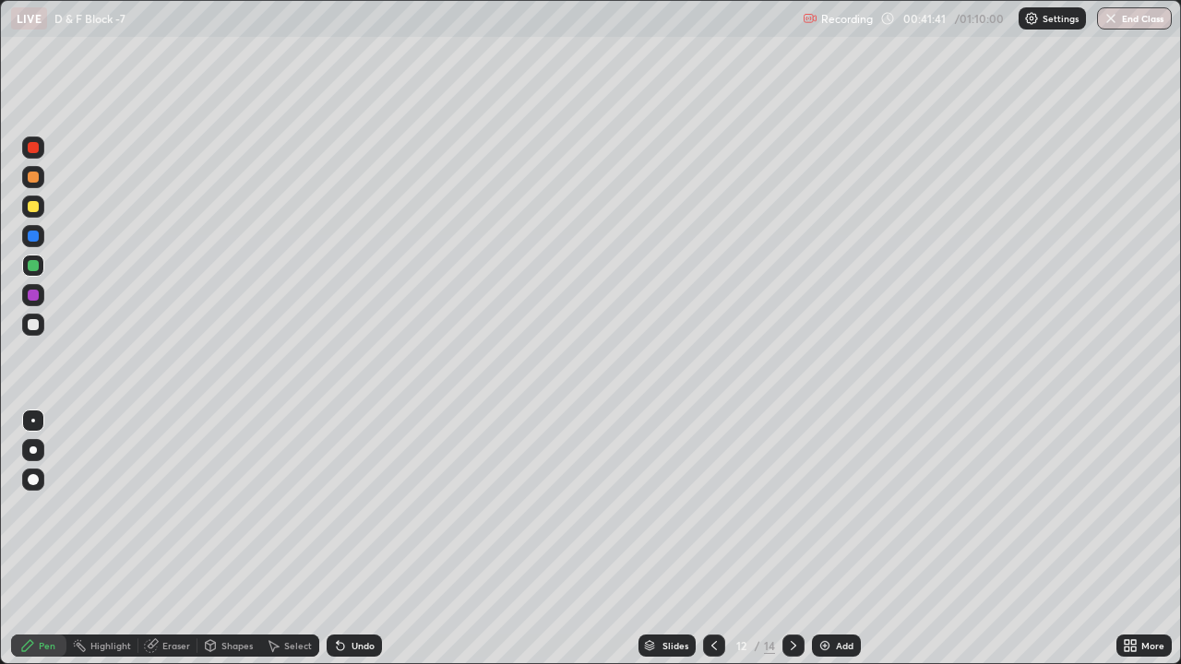
click at [28, 321] on div at bounding box center [33, 324] width 11 height 11
click at [33, 208] on div at bounding box center [33, 206] width 11 height 11
click at [792, 524] on icon at bounding box center [793, 645] width 15 height 15
click at [25, 327] on div at bounding box center [33, 325] width 22 height 22
click at [25, 296] on div at bounding box center [33, 295] width 22 height 22
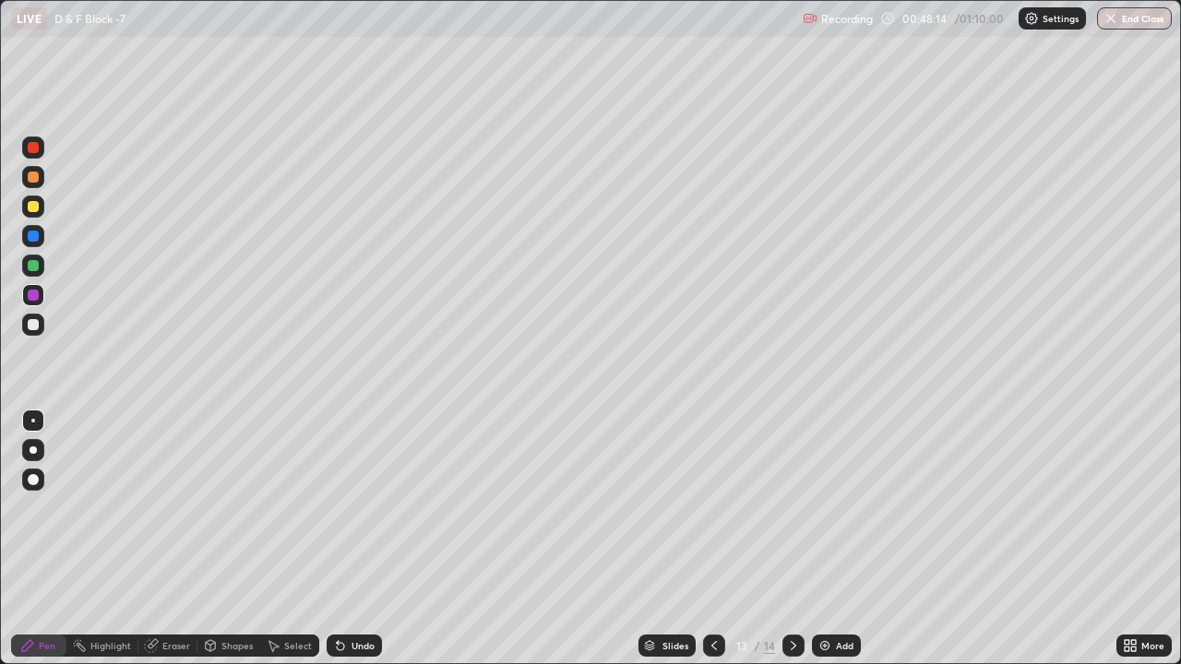
click at [167, 524] on div "Eraser" at bounding box center [167, 646] width 59 height 22
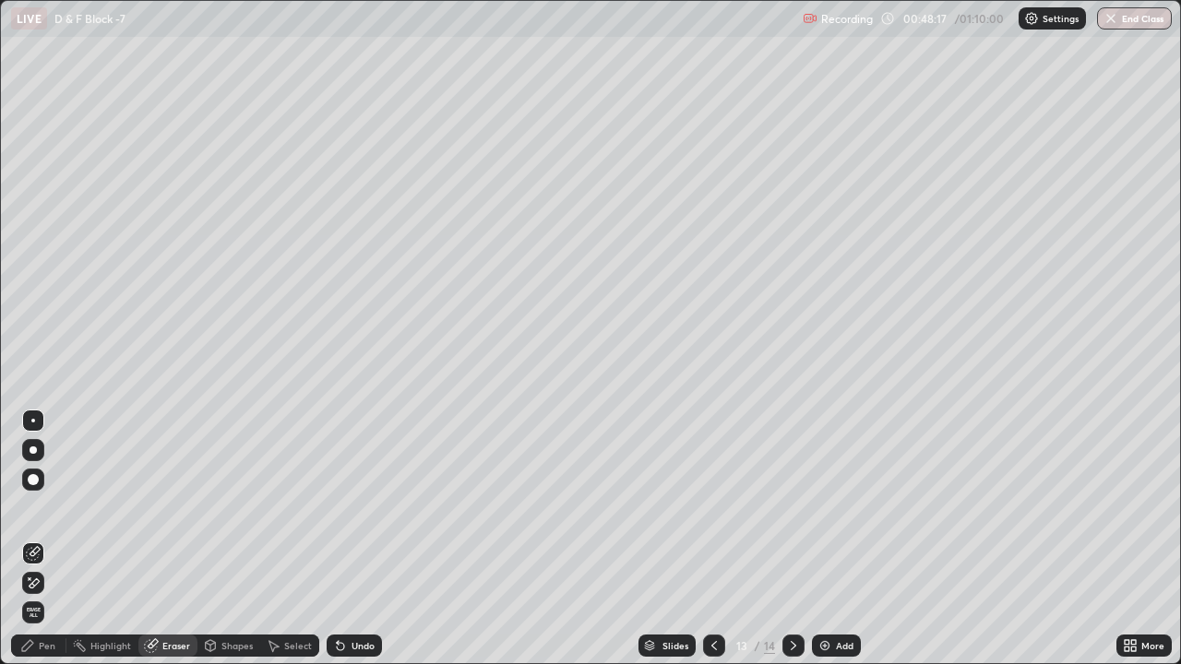
click at [41, 524] on div "Pen" at bounding box center [38, 646] width 55 height 22
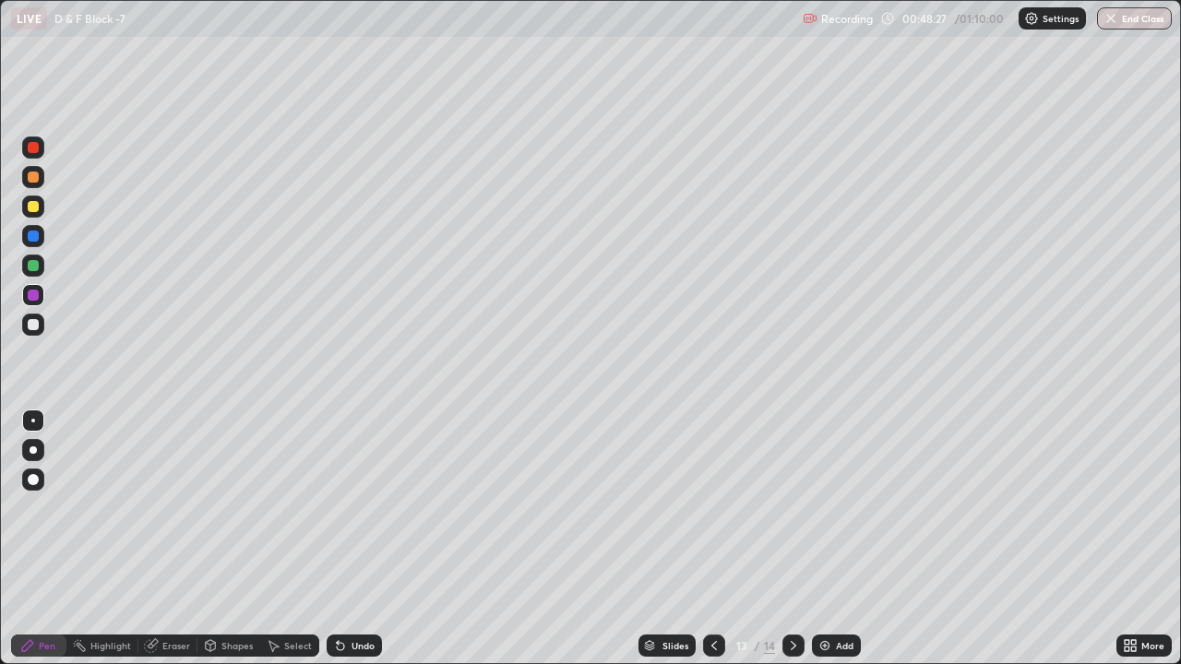
click at [38, 261] on div at bounding box center [33, 265] width 11 height 11
click at [33, 324] on div at bounding box center [33, 324] width 11 height 11
click at [33, 300] on div at bounding box center [33, 295] width 11 height 11
click at [31, 244] on div at bounding box center [33, 236] width 22 height 22
click at [712, 524] on icon at bounding box center [714, 645] width 15 height 15
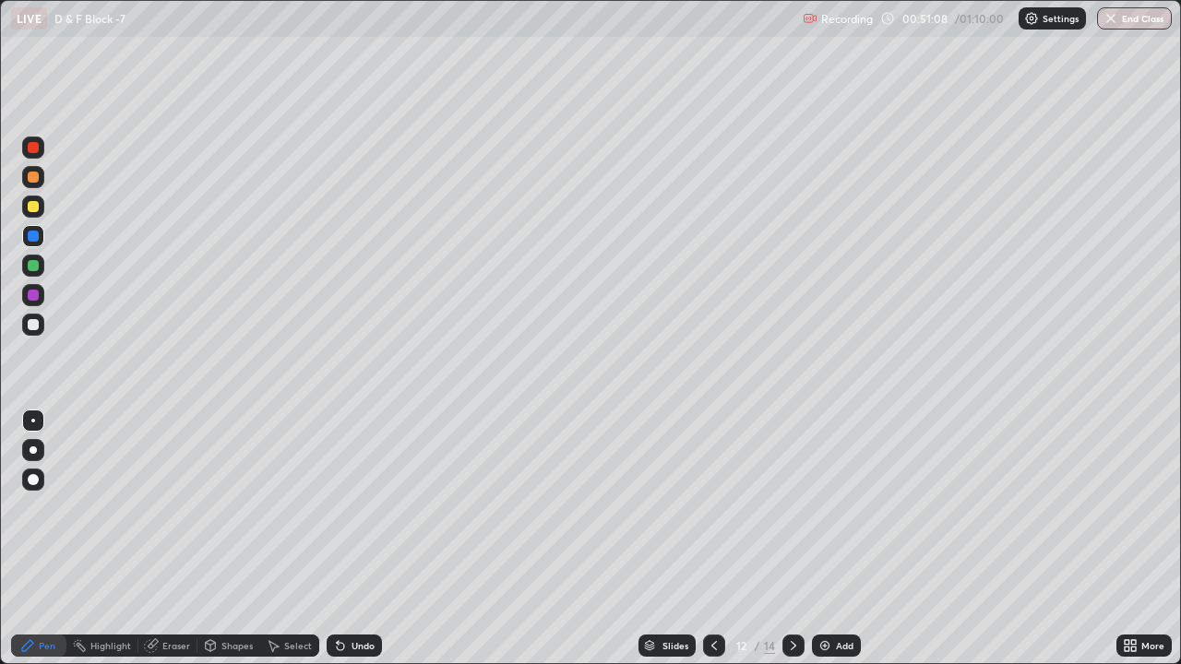
click at [792, 524] on icon at bounding box center [793, 645] width 15 height 15
click at [714, 524] on icon at bounding box center [714, 645] width 15 height 15
click at [712, 524] on icon at bounding box center [714, 645] width 15 height 15
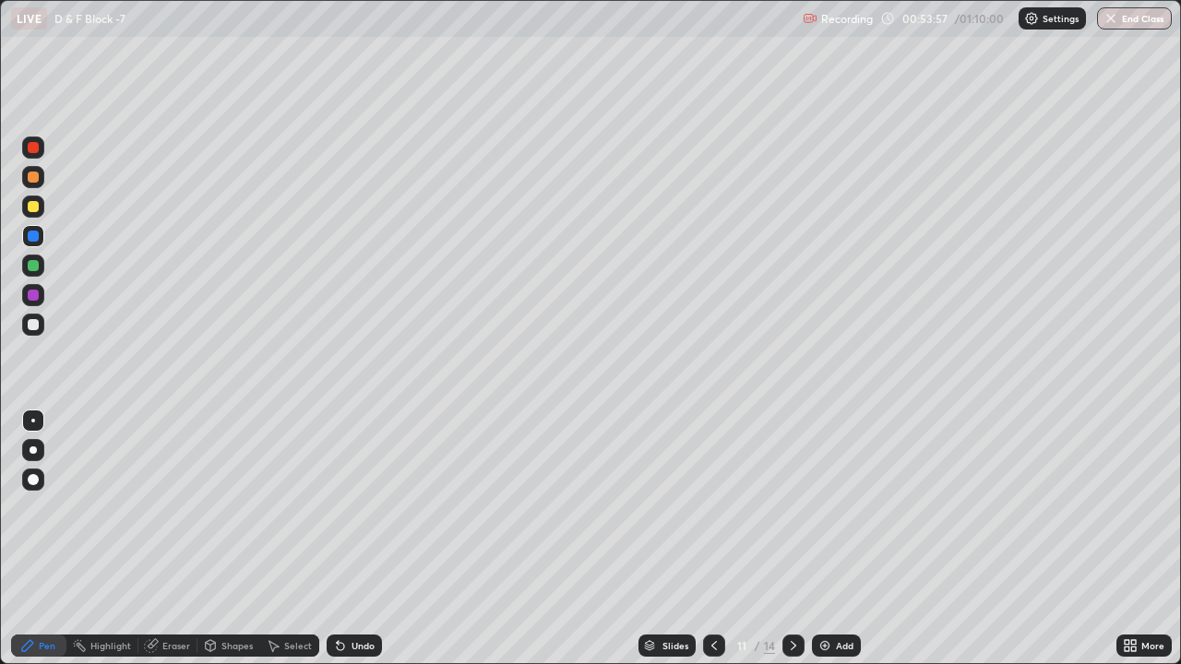
click at [712, 524] on icon at bounding box center [714, 645] width 15 height 15
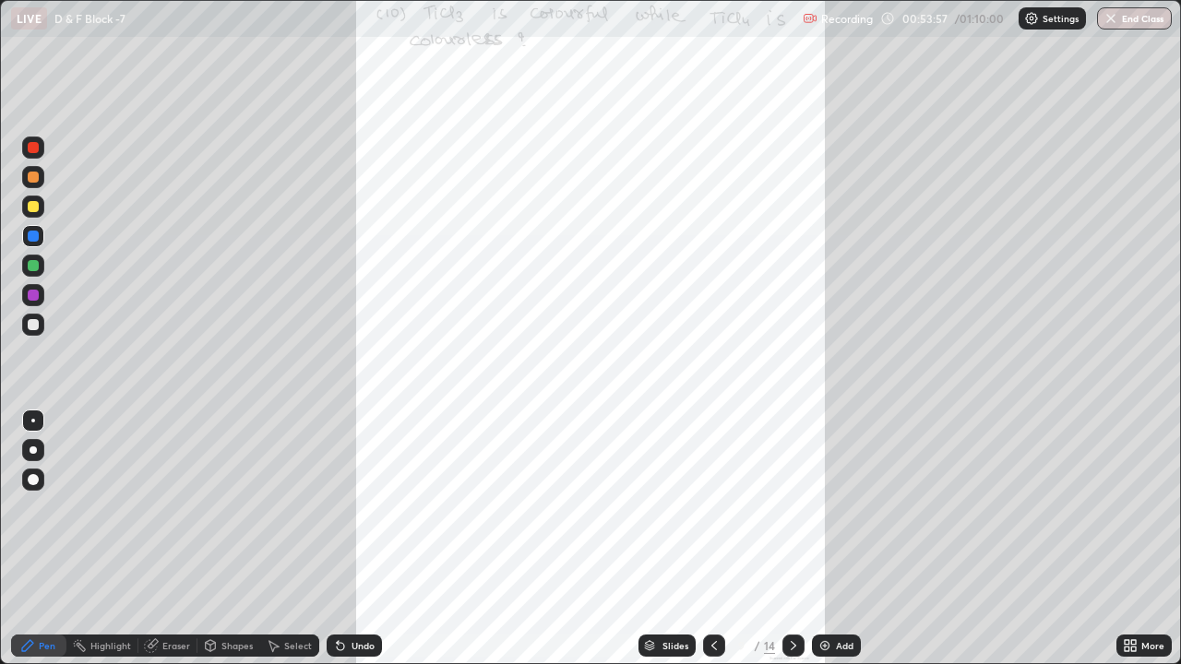
click at [719, 524] on div at bounding box center [714, 646] width 22 height 22
click at [720, 524] on div at bounding box center [714, 646] width 22 height 22
click at [718, 524] on icon at bounding box center [714, 645] width 15 height 15
click at [721, 524] on div at bounding box center [714, 646] width 22 height 22
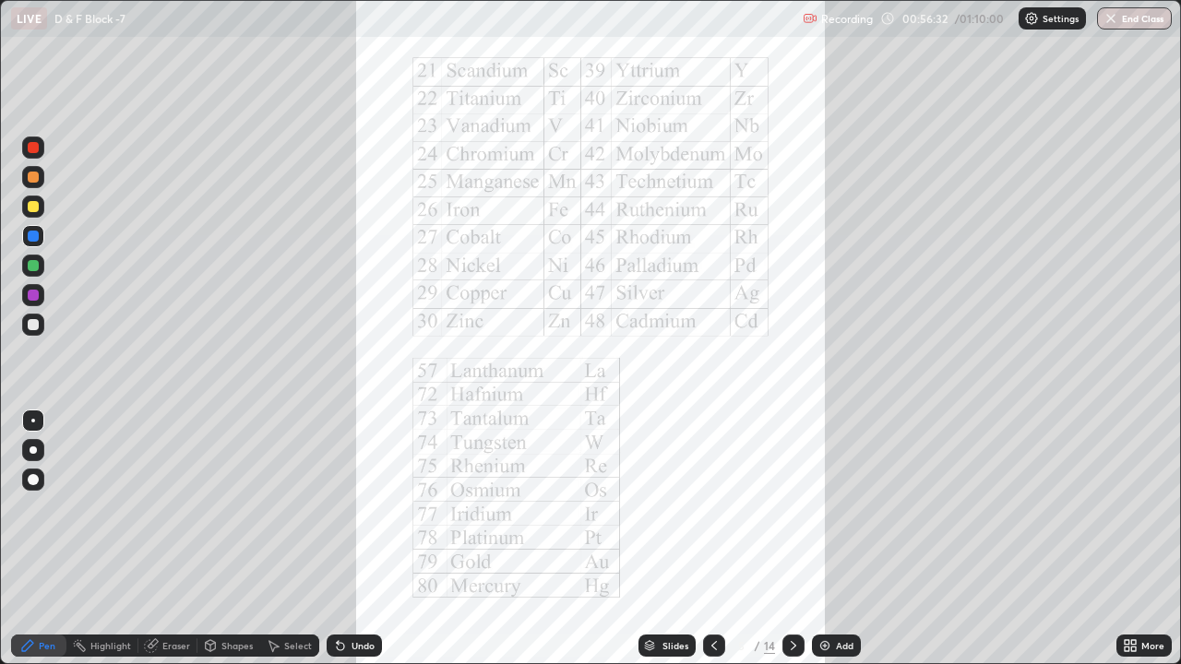
click at [789, 524] on icon at bounding box center [793, 645] width 15 height 15
click at [792, 524] on icon at bounding box center [793, 645] width 15 height 15
click at [786, 524] on div at bounding box center [793, 646] width 22 height 22
click at [792, 524] on icon at bounding box center [793, 645] width 15 height 15
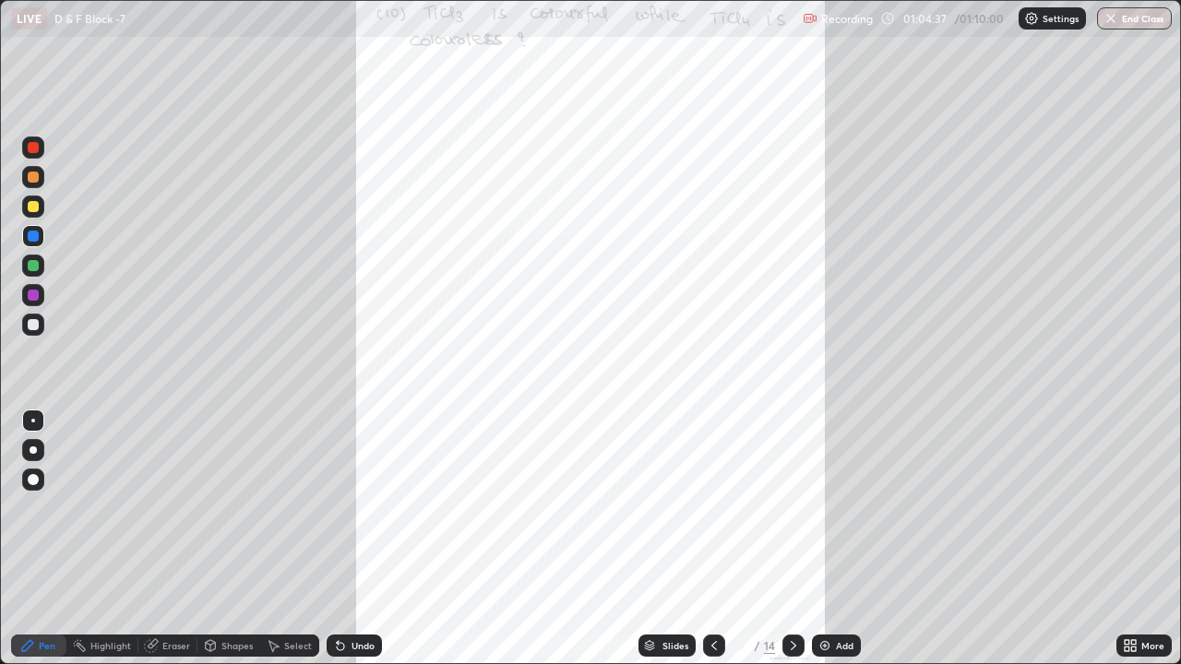
click at [712, 524] on icon at bounding box center [714, 645] width 15 height 15
click at [1130, 16] on button "End Class" at bounding box center [1135, 18] width 73 height 22
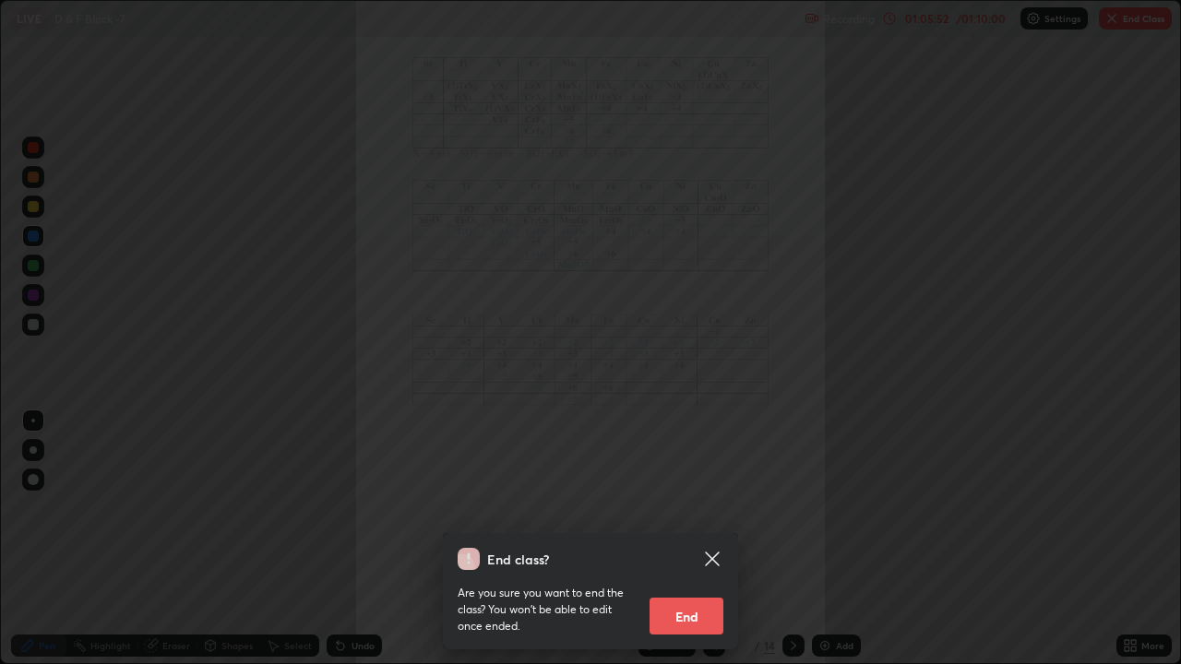
click at [686, 524] on button "End" at bounding box center [686, 616] width 74 height 37
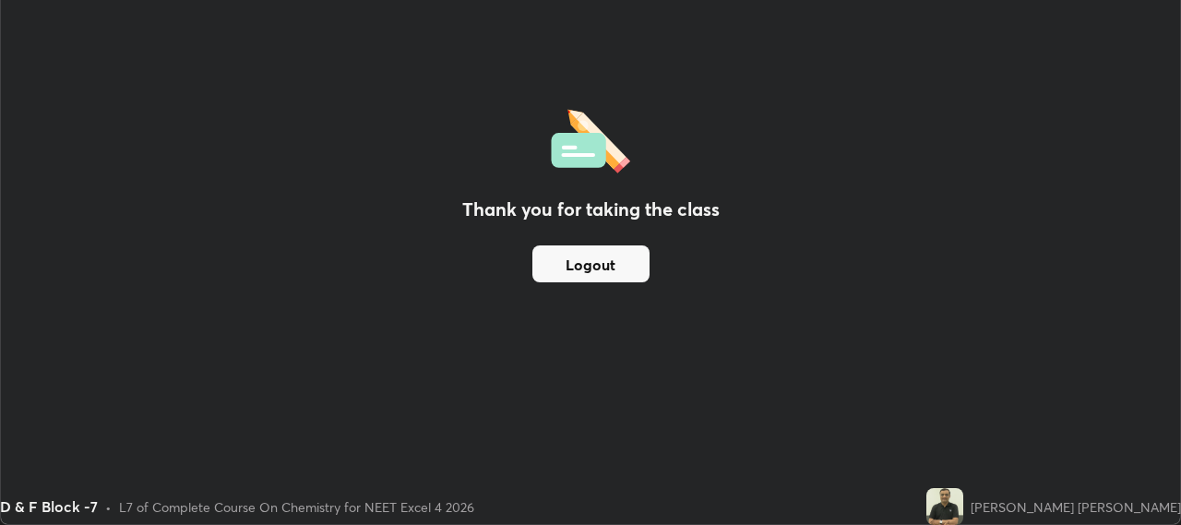
scroll to position [91727, 91071]
